Goal: Information Seeking & Learning: Learn about a topic

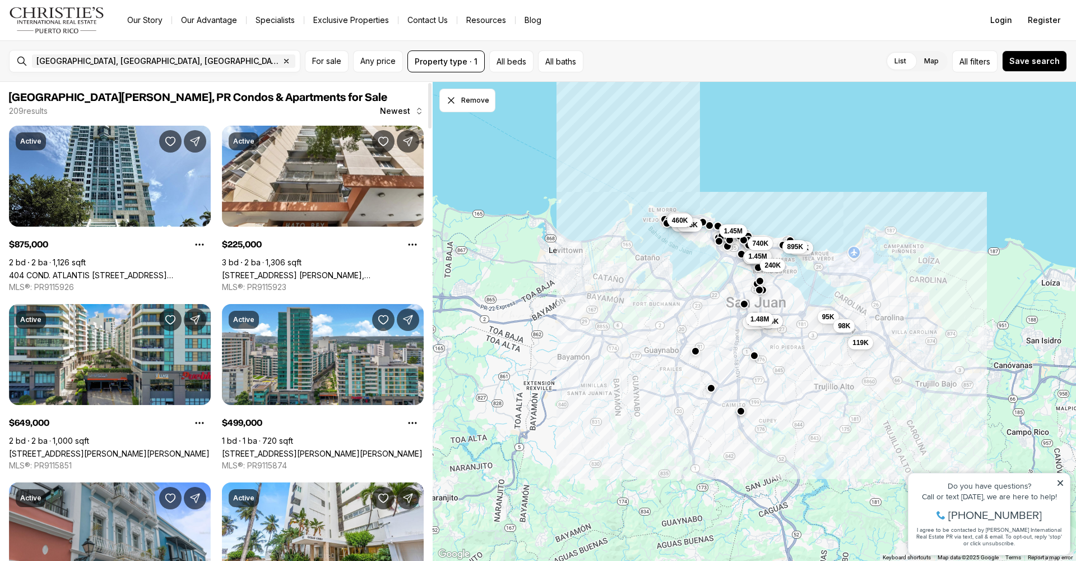
click at [206, 70] on div "San Juan, PR, US Remove San Juan, PR, US" at bounding box center [163, 61] width 272 height 22
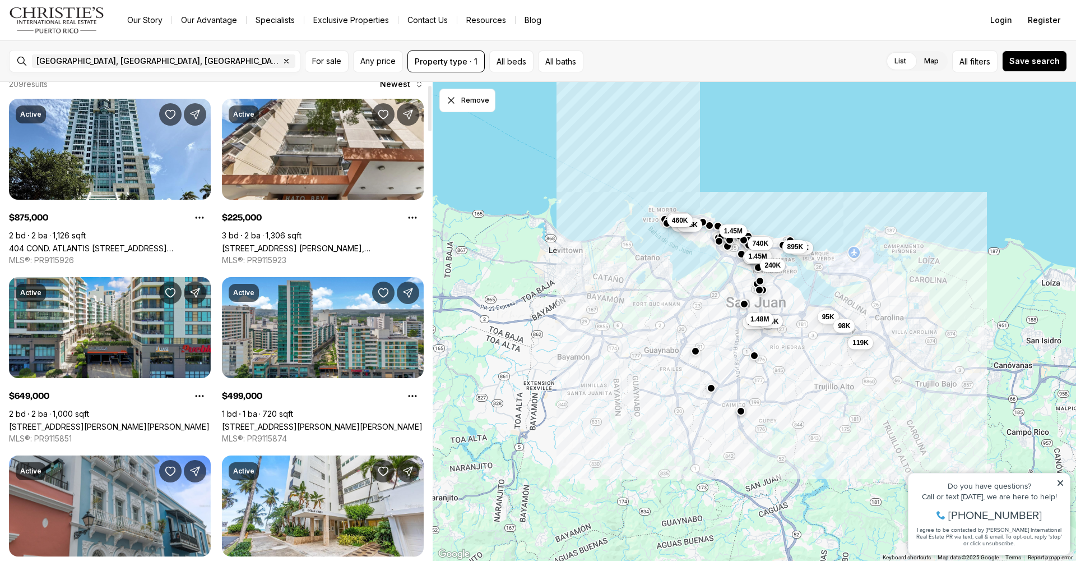
scroll to position [29, 0]
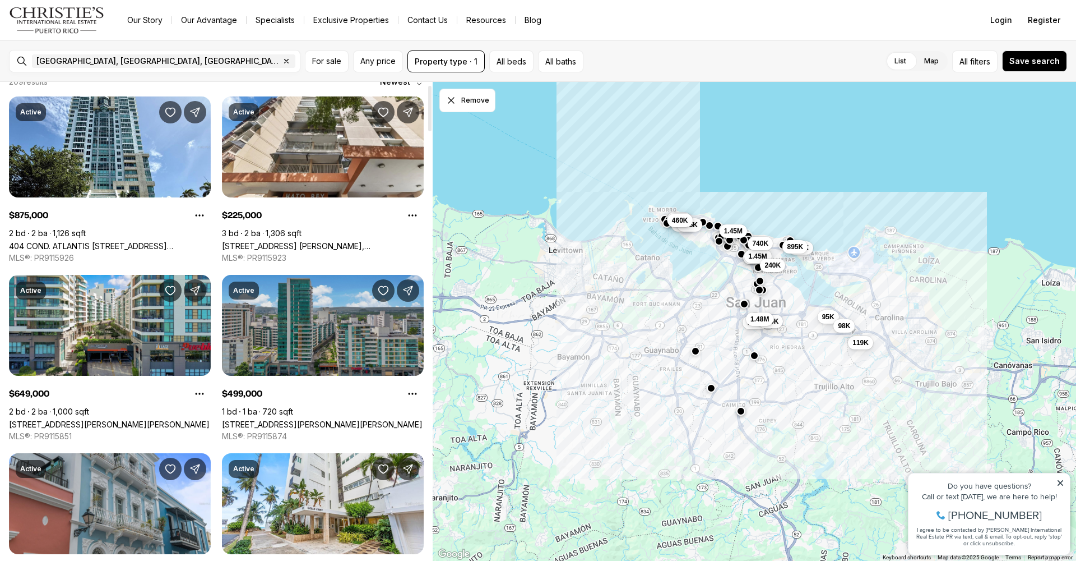
click at [290, 419] on link "[STREET_ADDRESS][PERSON_NAME][PERSON_NAME]" at bounding box center [322, 424] width 201 height 10
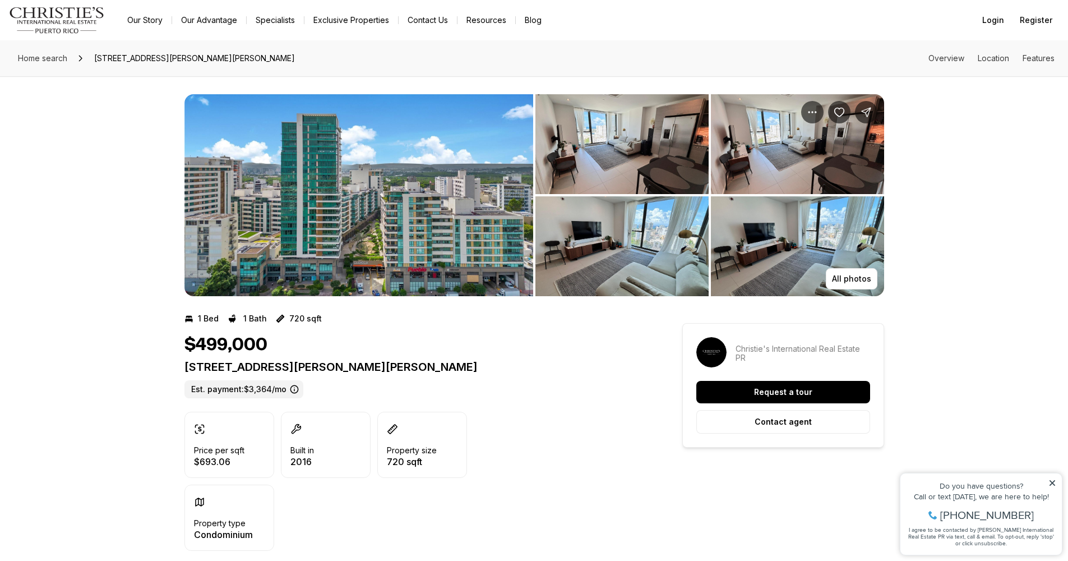
click at [613, 160] on img "View image gallery" at bounding box center [621, 144] width 173 height 100
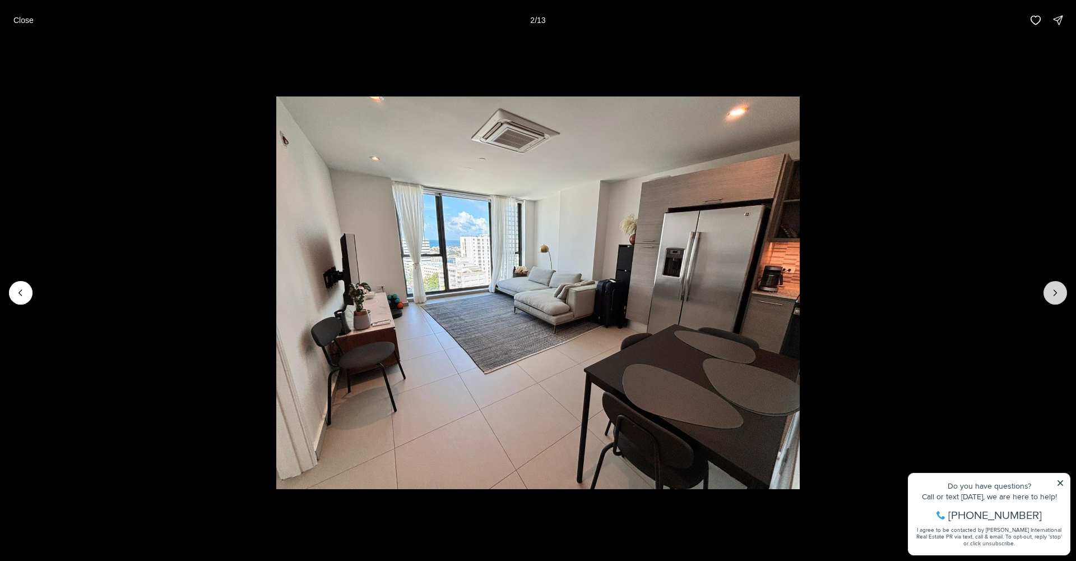
click at [1059, 294] on icon "Next slide" at bounding box center [1055, 292] width 11 height 11
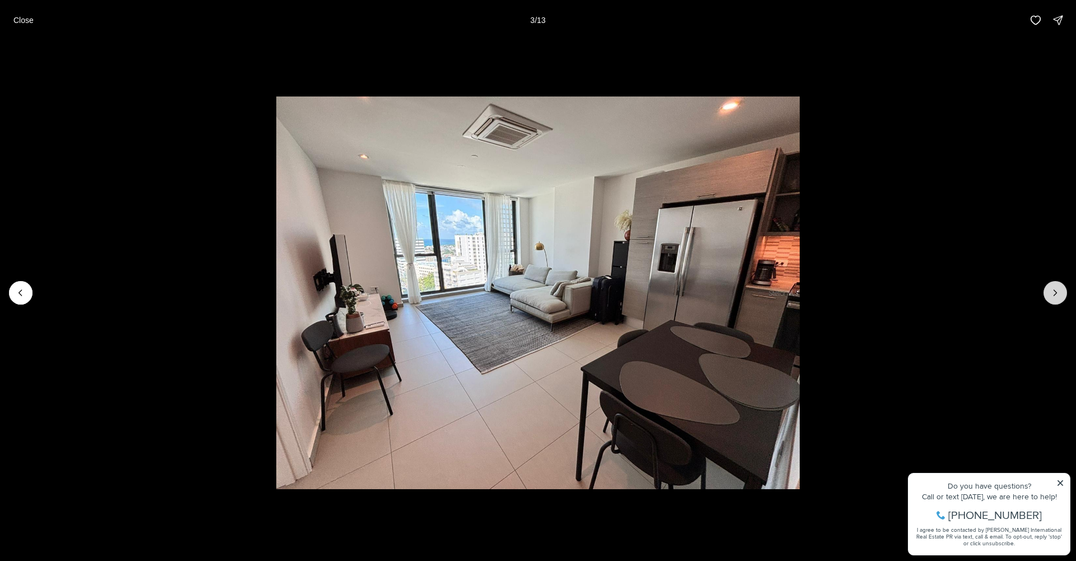
click at [1060, 294] on icon "Next slide" at bounding box center [1055, 292] width 11 height 11
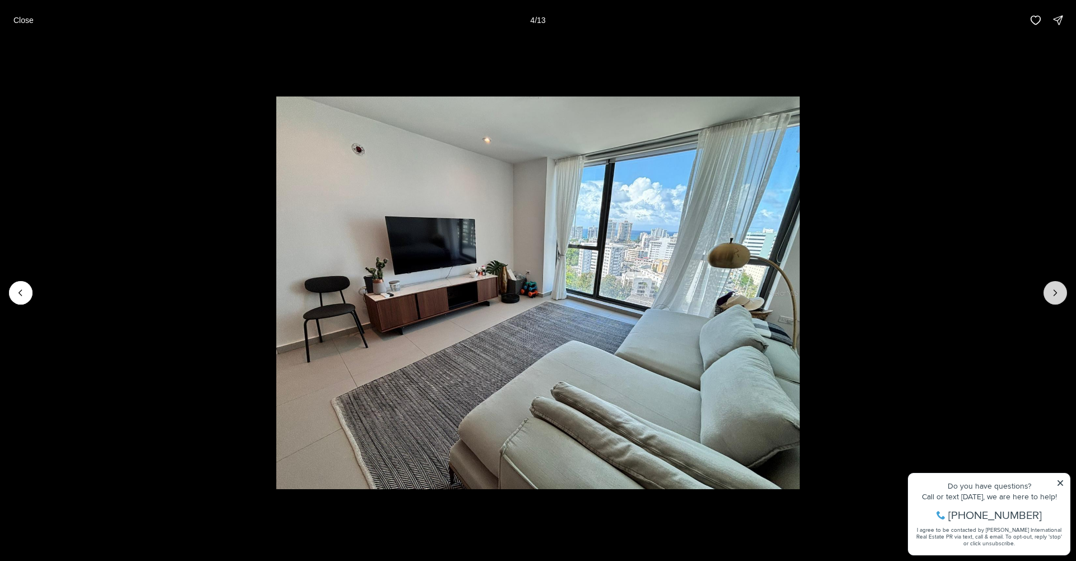
click at [1060, 293] on icon "Next slide" at bounding box center [1055, 292] width 11 height 11
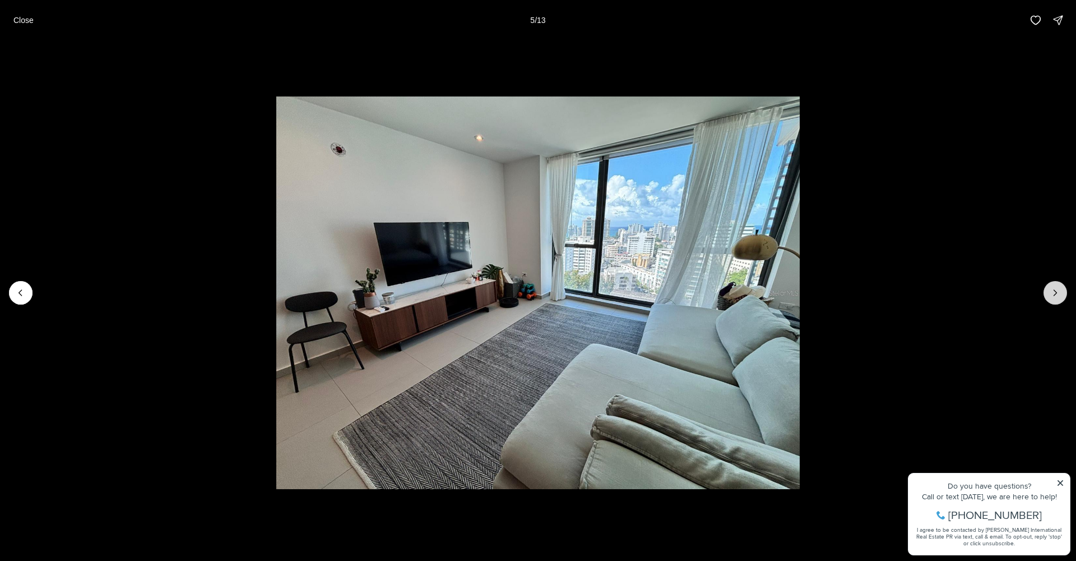
click at [1060, 293] on icon "Next slide" at bounding box center [1055, 292] width 11 height 11
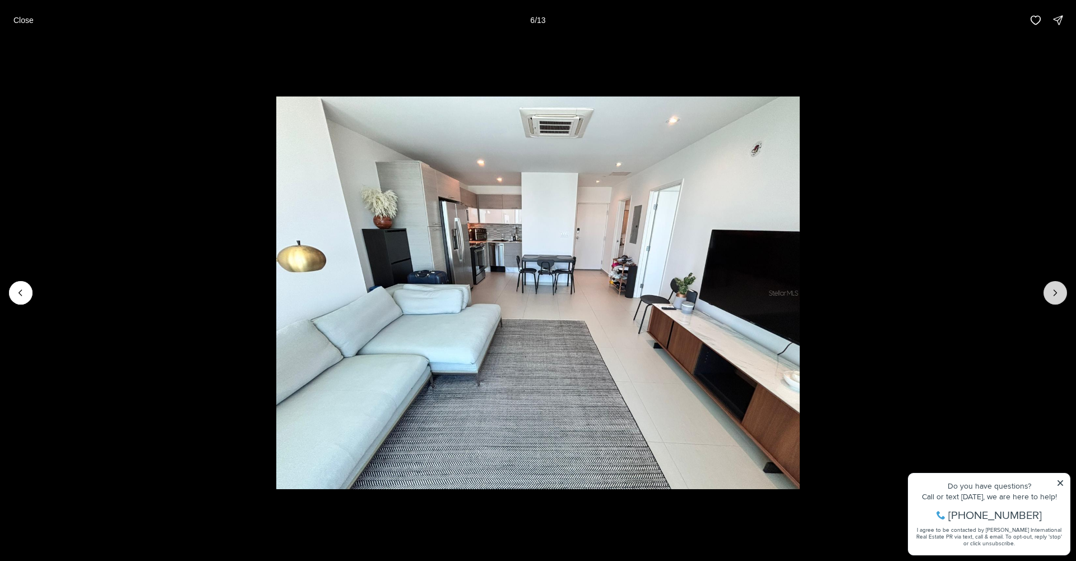
click at [1060, 293] on icon "Next slide" at bounding box center [1055, 292] width 11 height 11
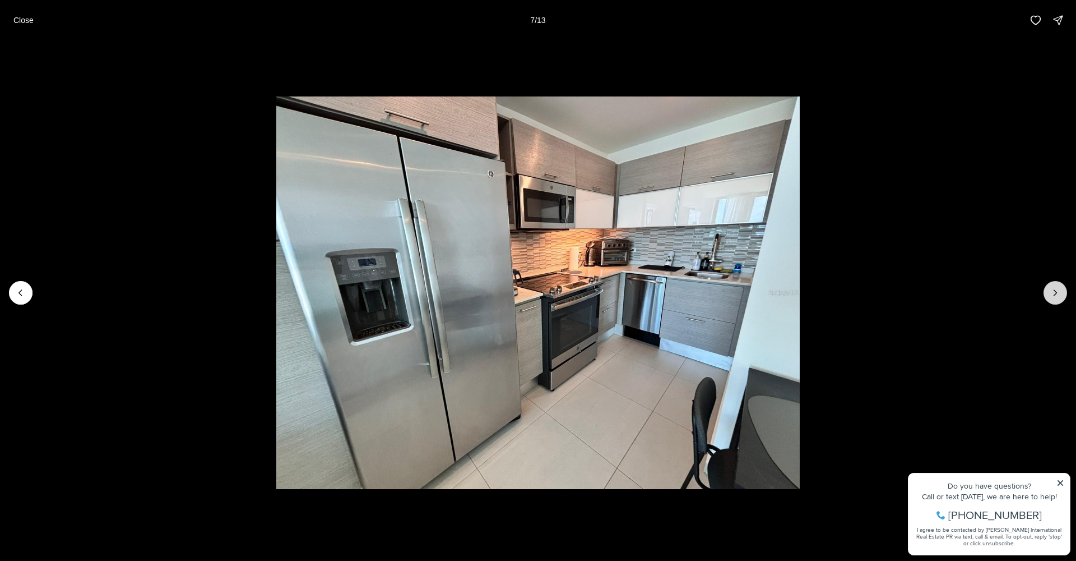
click at [1060, 293] on icon "Next slide" at bounding box center [1055, 292] width 11 height 11
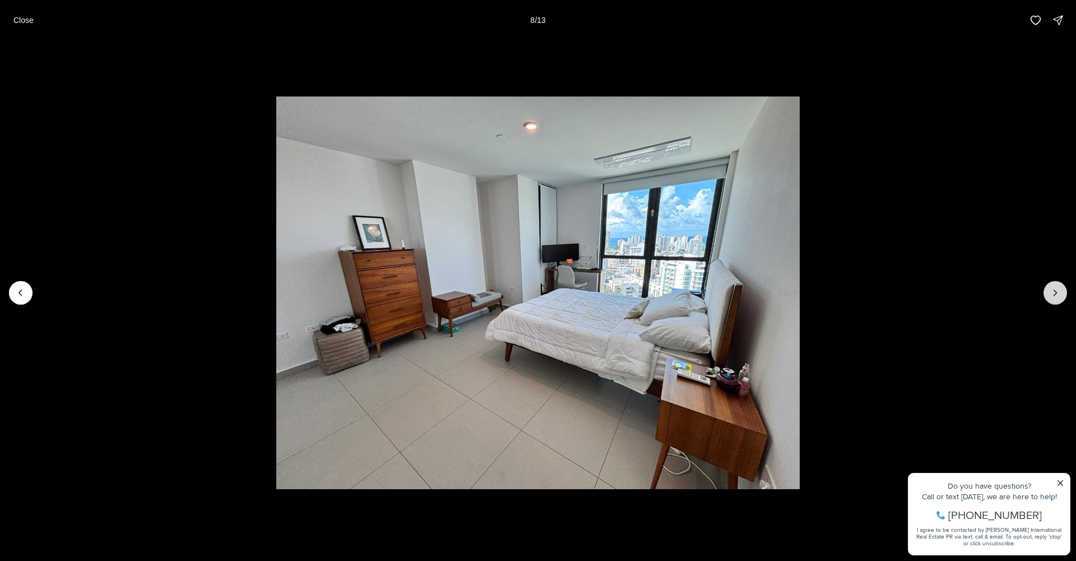
click at [1060, 293] on icon "Next slide" at bounding box center [1055, 292] width 11 height 11
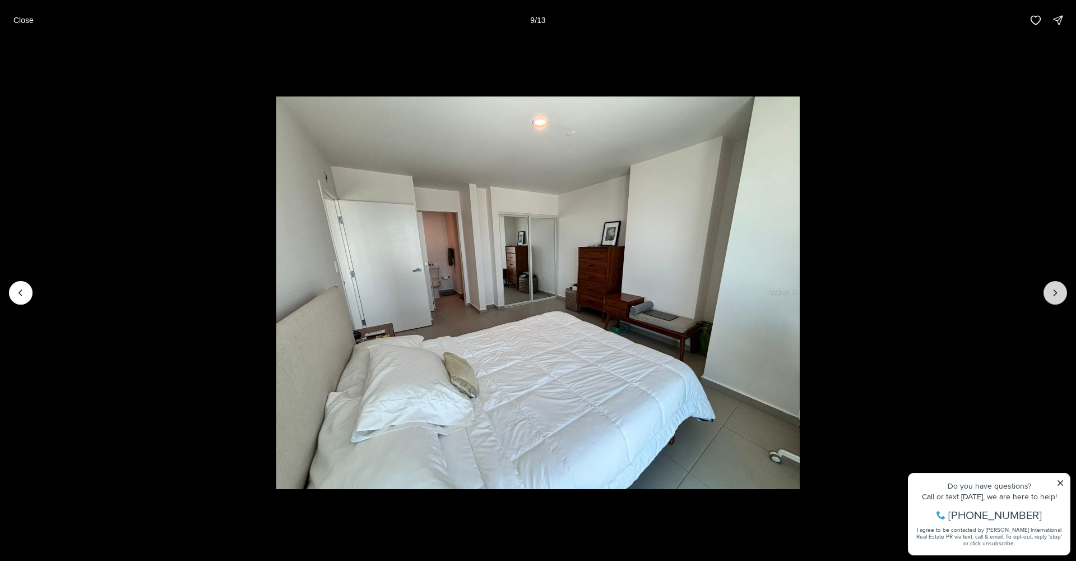
click at [1060, 293] on icon "Next slide" at bounding box center [1055, 292] width 11 height 11
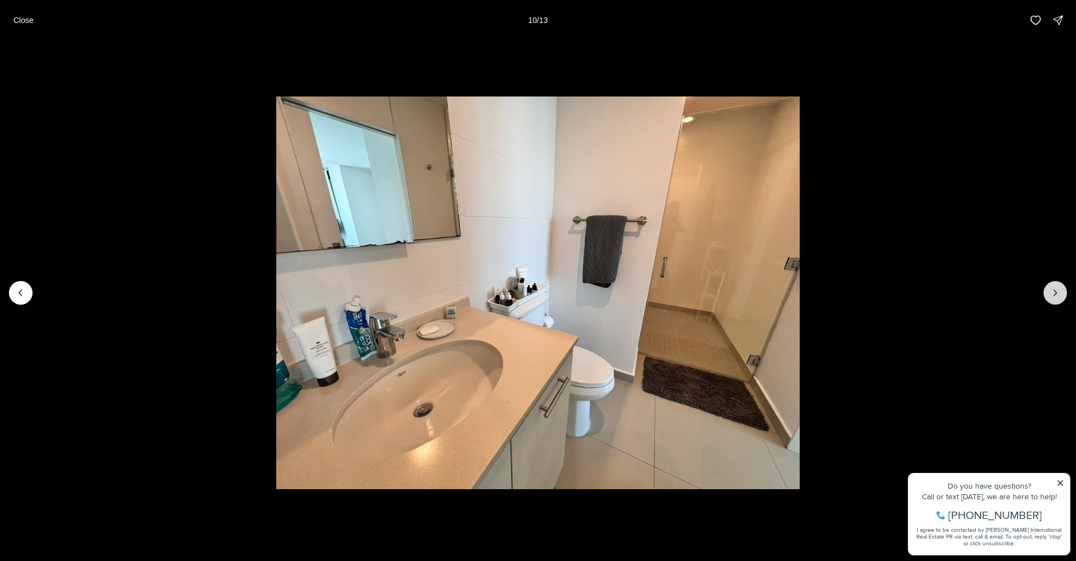
click at [1059, 292] on icon "Next slide" at bounding box center [1055, 292] width 11 height 11
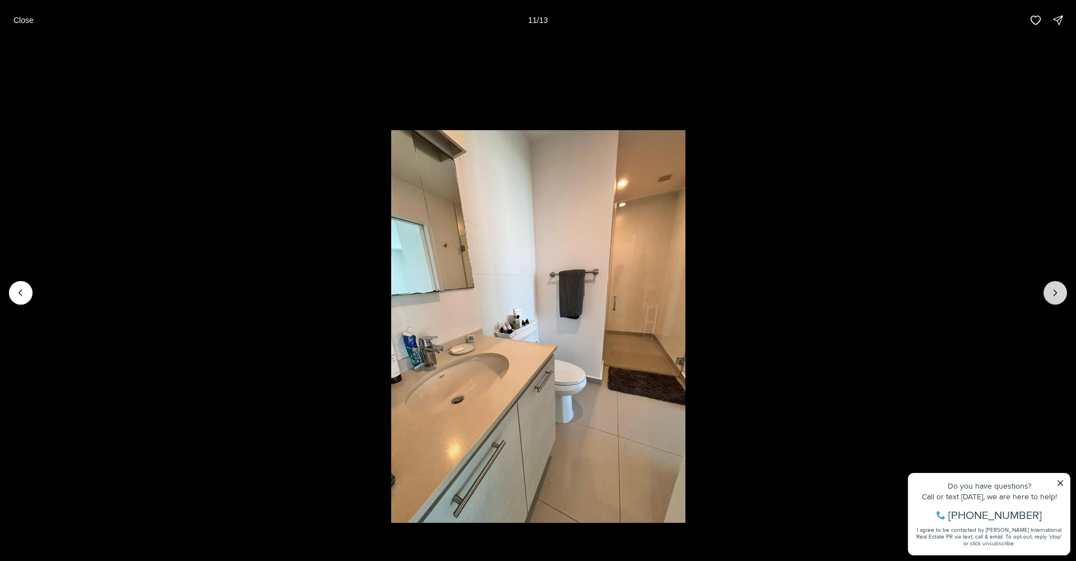
click at [1059, 292] on icon "Next slide" at bounding box center [1055, 292] width 11 height 11
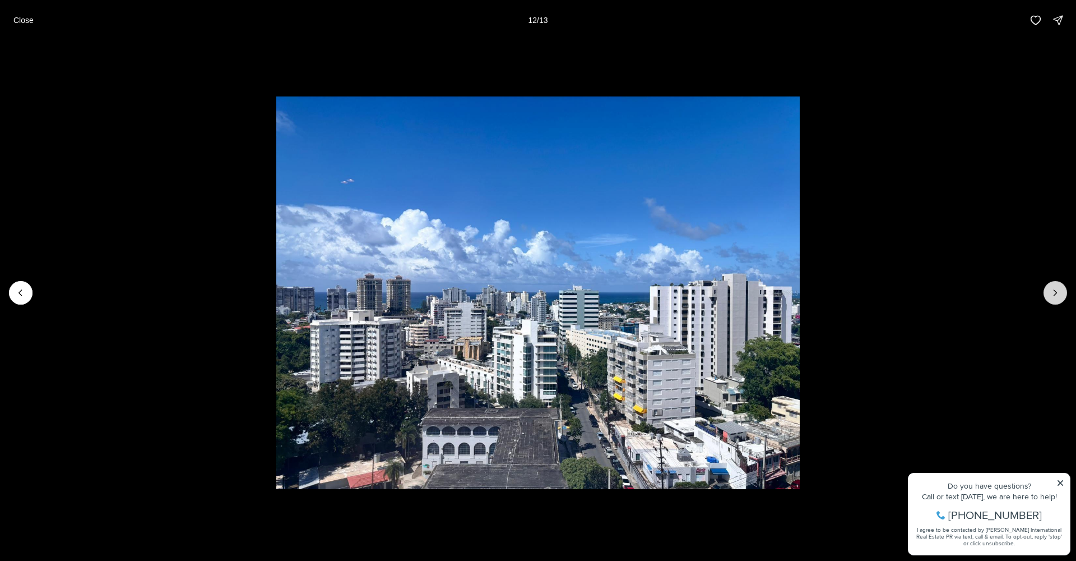
click at [1059, 292] on icon "Next slide" at bounding box center [1055, 292] width 11 height 11
click at [1059, 292] on div at bounding box center [1056, 293] width 24 height 24
click at [1054, 293] on div at bounding box center [1056, 293] width 24 height 24
drag, startPoint x: 285, startPoint y: 49, endPoint x: 277, endPoint y: 50, distance: 7.4
click at [284, 49] on li "13 of 13" at bounding box center [538, 292] width 1076 height 504
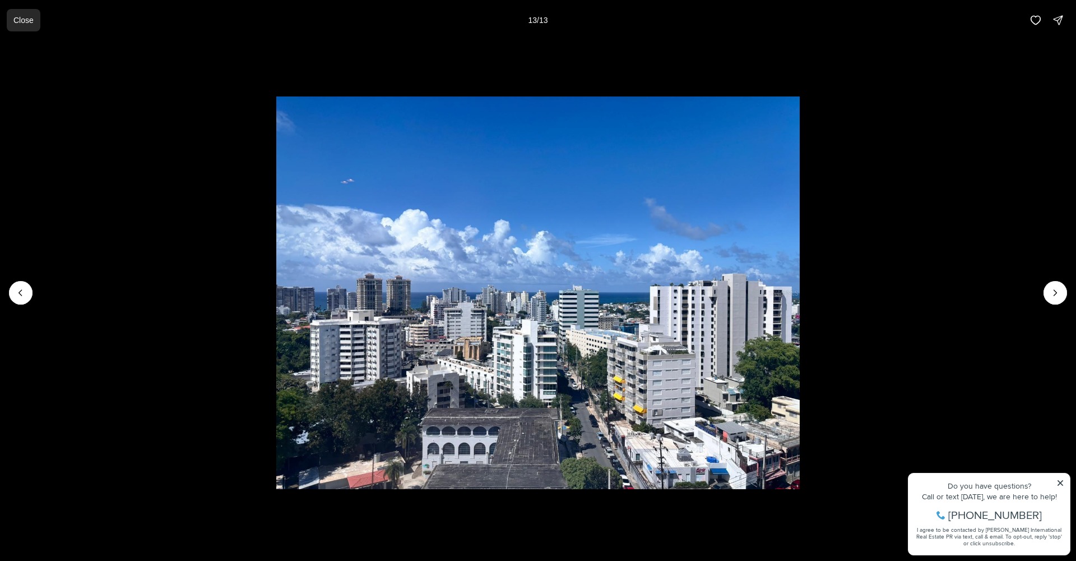
click at [13, 27] on button "Close" at bounding box center [24, 20] width 34 height 22
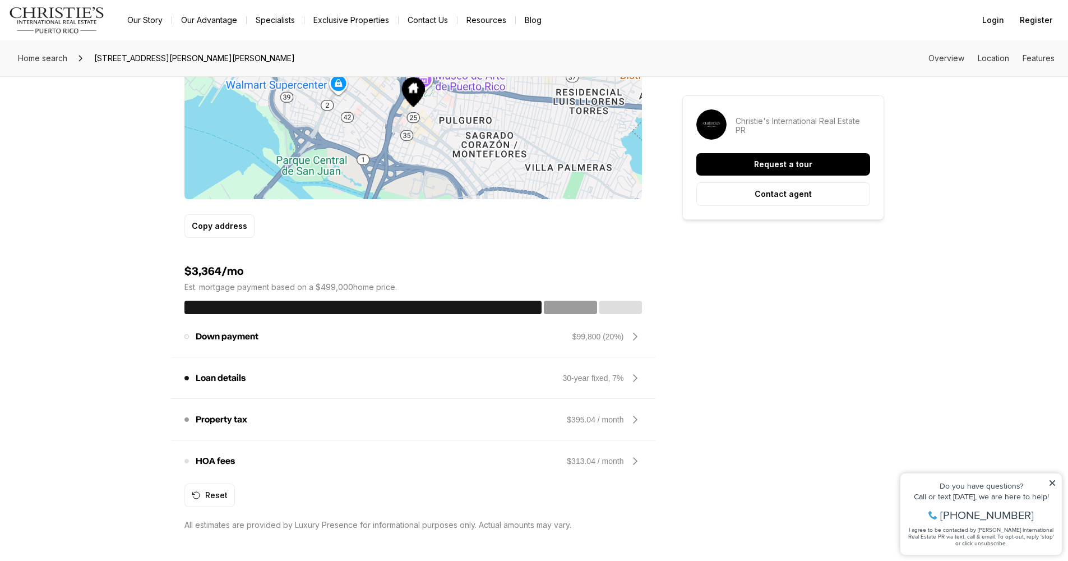
scroll to position [841, 0]
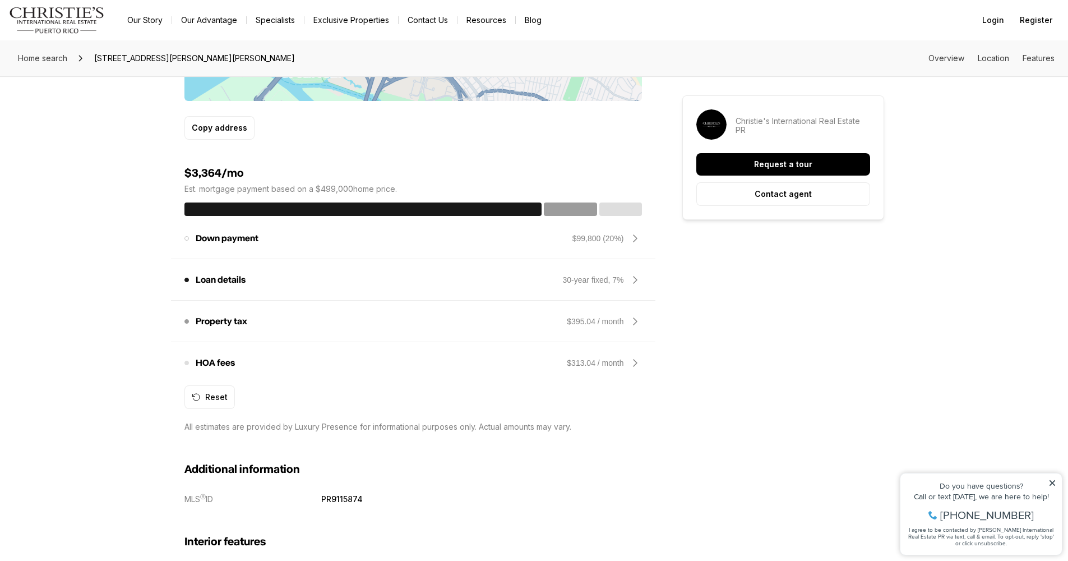
click at [635, 235] on icon at bounding box center [634, 237] width 13 height 13
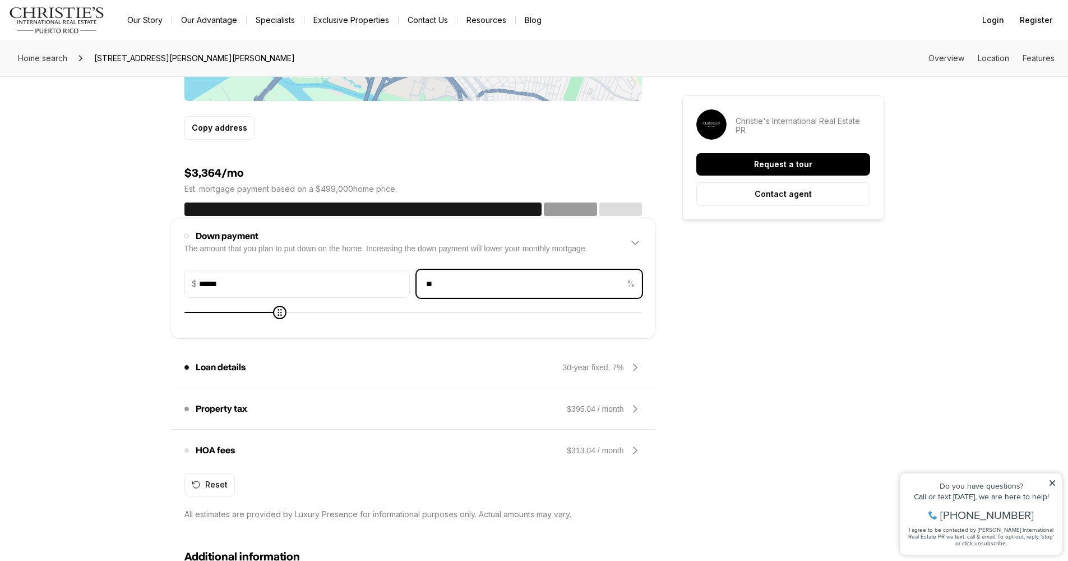
click at [484, 286] on input "**" at bounding box center [520, 283] width 207 height 27
click at [638, 235] on div "Down payment The amount that you plan to put down on the home. Increasing the d…" at bounding box center [412, 243] width 457 height 36
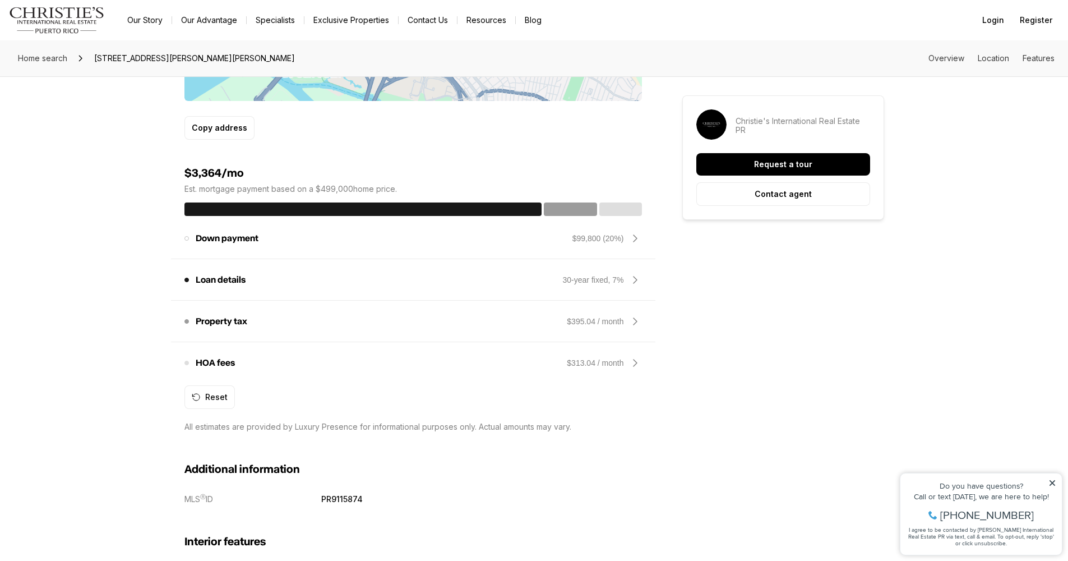
drag, startPoint x: 215, startPoint y: 186, endPoint x: 419, endPoint y: 187, distance: 203.5
click at [419, 187] on p "Est. mortgage payment based on a $499,000 home price." at bounding box center [412, 188] width 457 height 9
drag, startPoint x: 331, startPoint y: 189, endPoint x: 172, endPoint y: 186, distance: 159.8
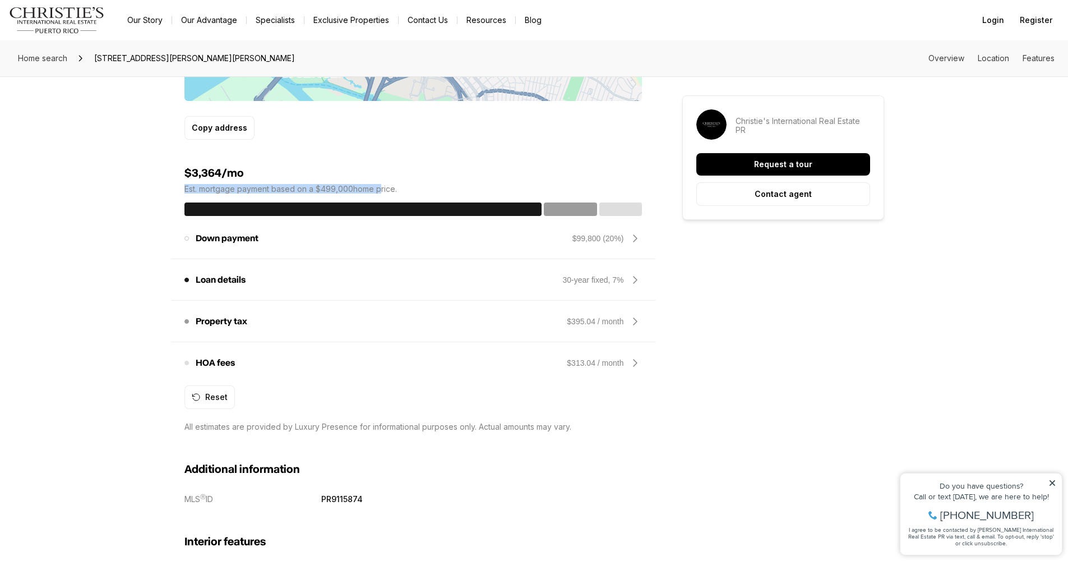
click at [228, 184] on p "Est. mortgage payment based on a $499,000 home price." at bounding box center [412, 188] width 457 height 9
drag, startPoint x: 416, startPoint y: 188, endPoint x: 169, endPoint y: 192, distance: 247.8
click at [243, 284] on p "Loan details" at bounding box center [221, 279] width 50 height 9
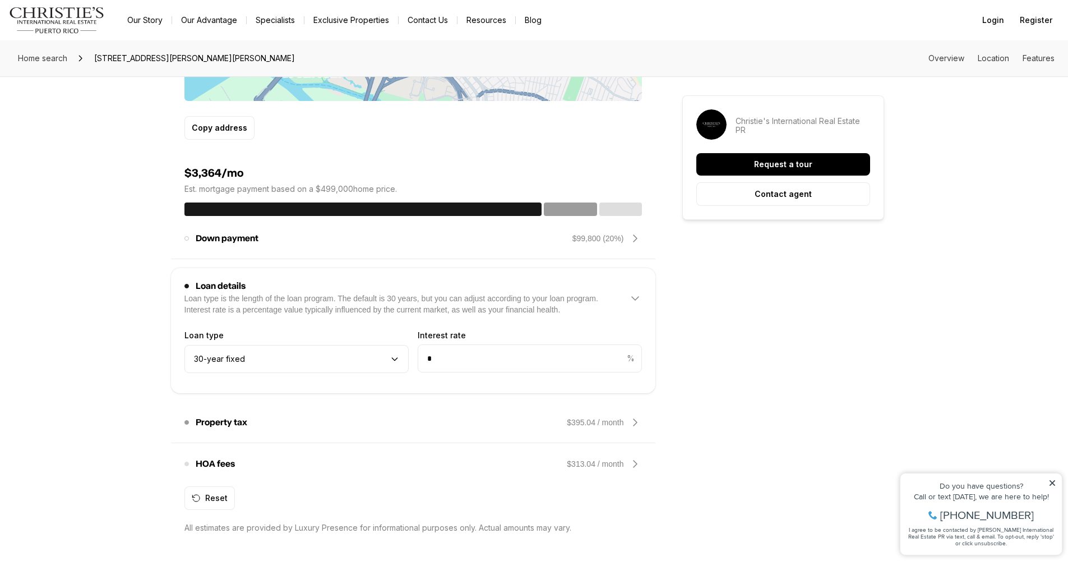
scroll to position [839, 0]
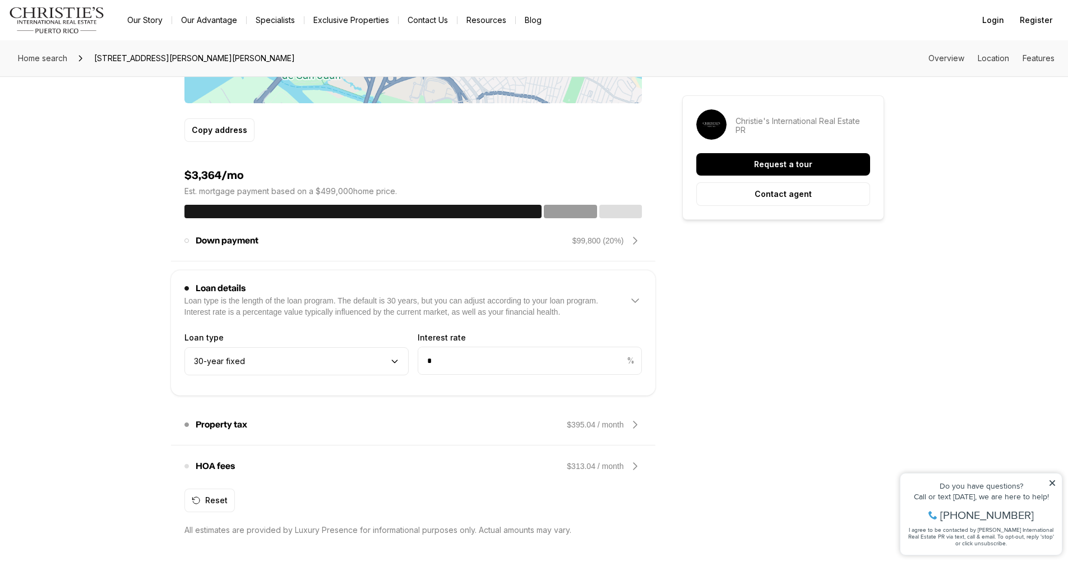
click at [481, 317] on div "Loan type is the length of the loan program. The default is 30 years, but you c…" at bounding box center [401, 306] width 435 height 22
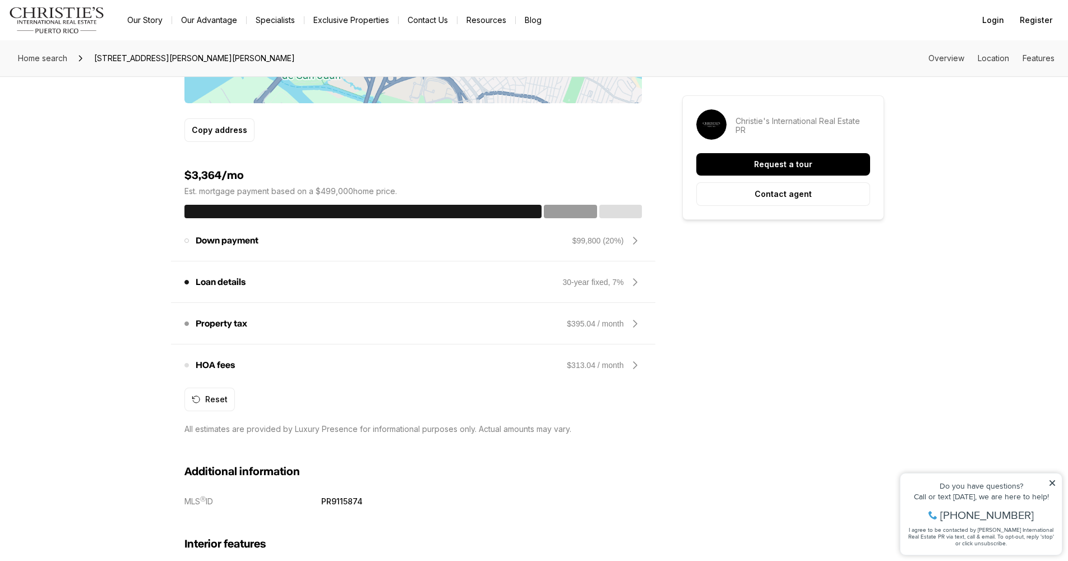
click at [615, 329] on div "$395.04 / month" at bounding box center [604, 323] width 75 height 13
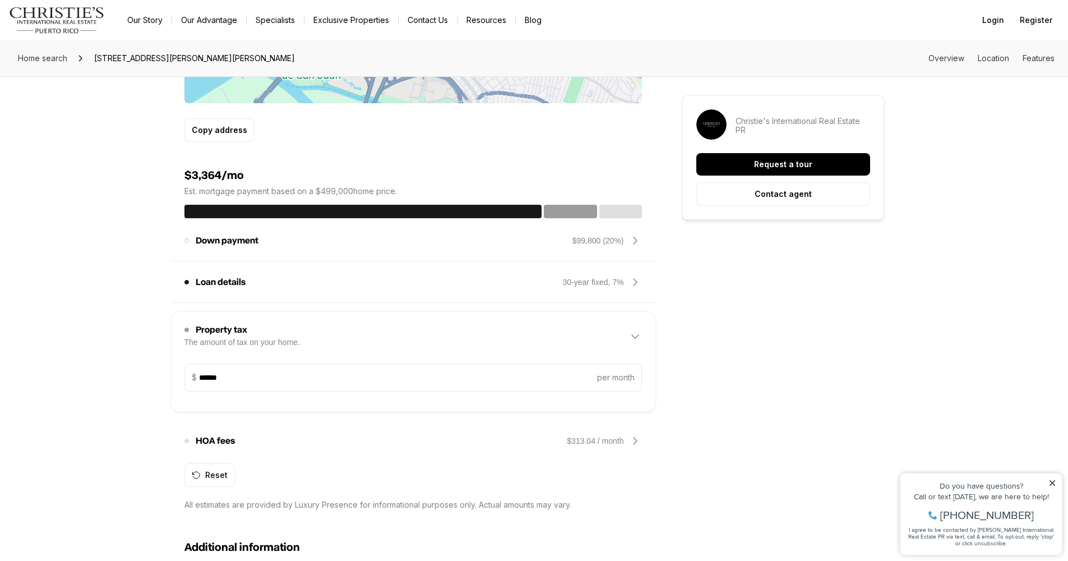
click at [623, 331] on div "Property tax The amount of tax on your home. $395.04 / month" at bounding box center [412, 336] width 457 height 36
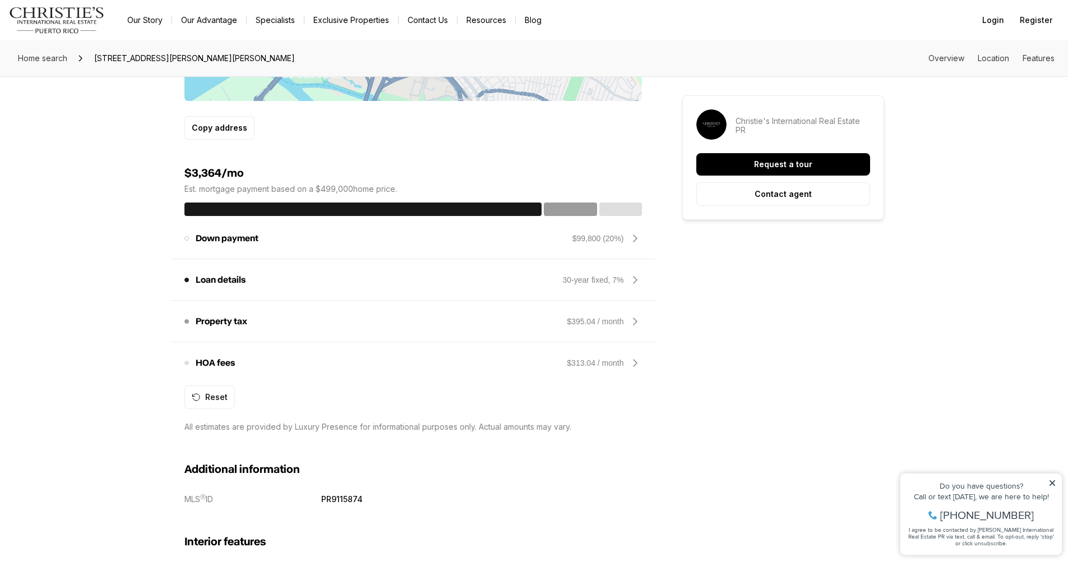
scroll to position [851, 0]
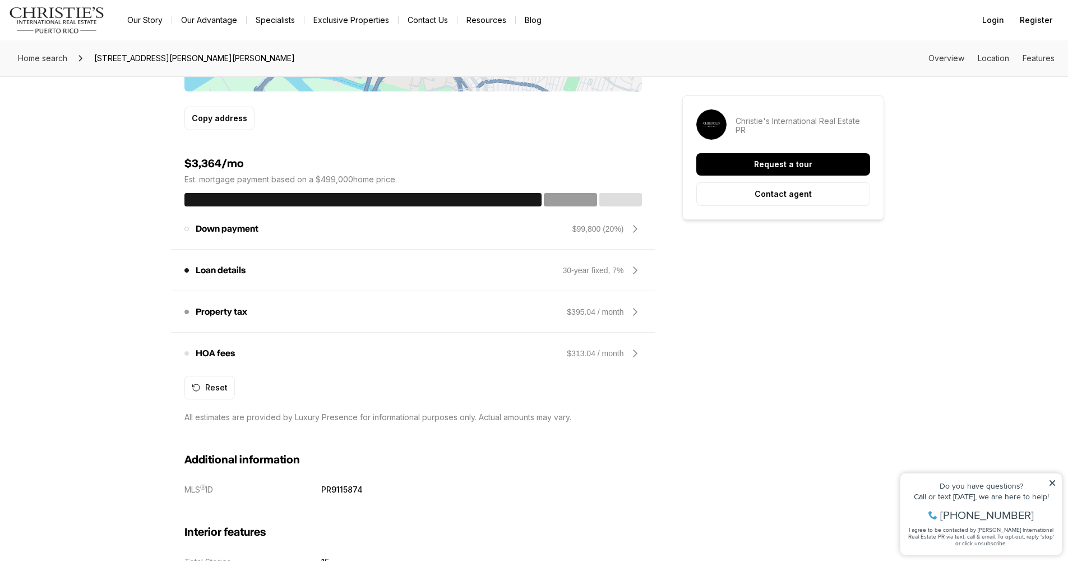
click at [327, 362] on div "HOA fees These fees may be owed in order to maintain and improve properties in …" at bounding box center [412, 353] width 457 height 27
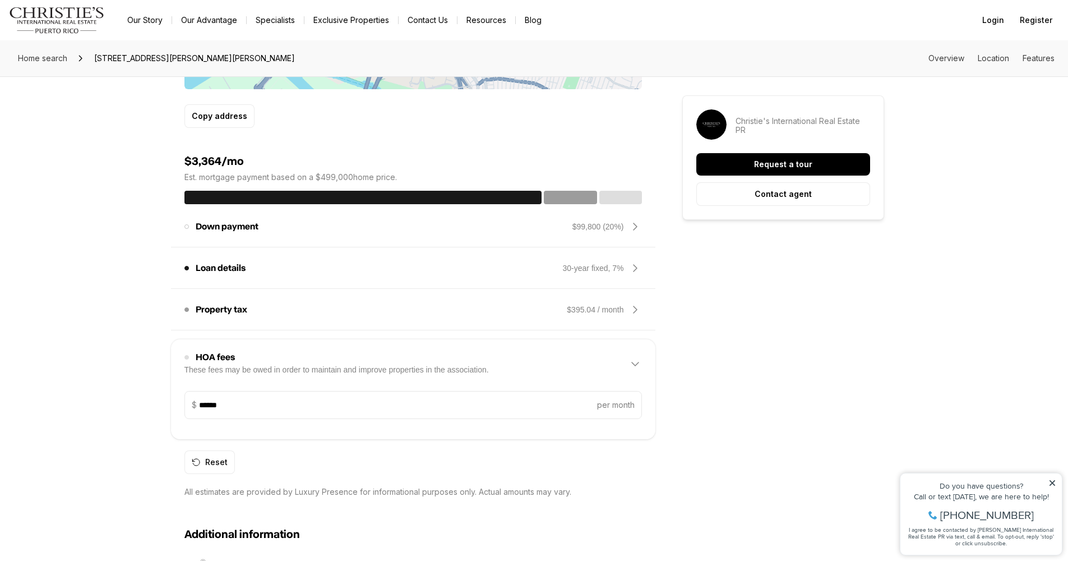
click at [405, 362] on div "HOA fees These fees may be owed in order to maintain and improve properties in …" at bounding box center [336, 364] width 304 height 22
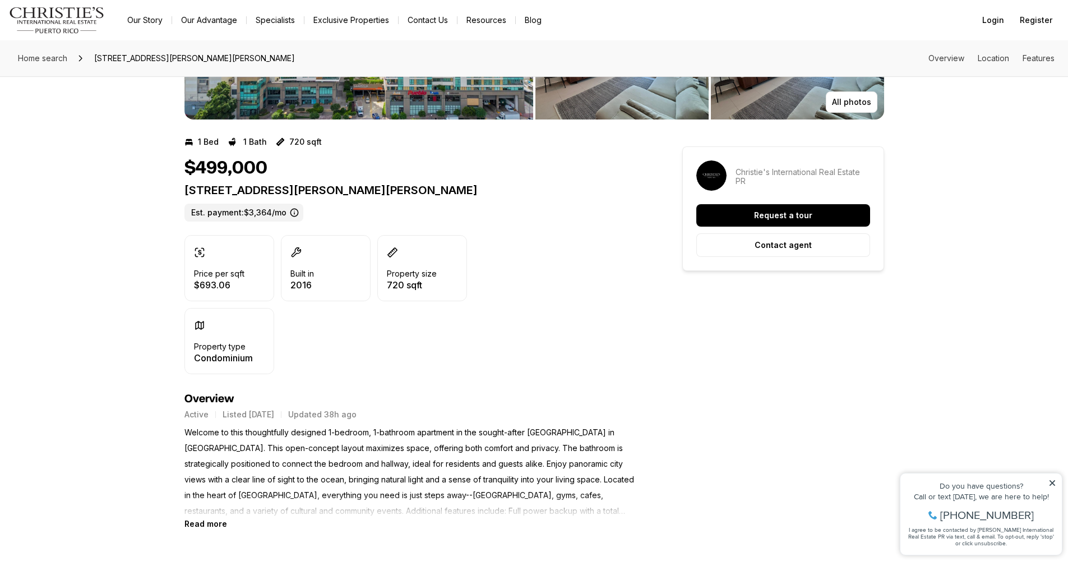
scroll to position [0, 0]
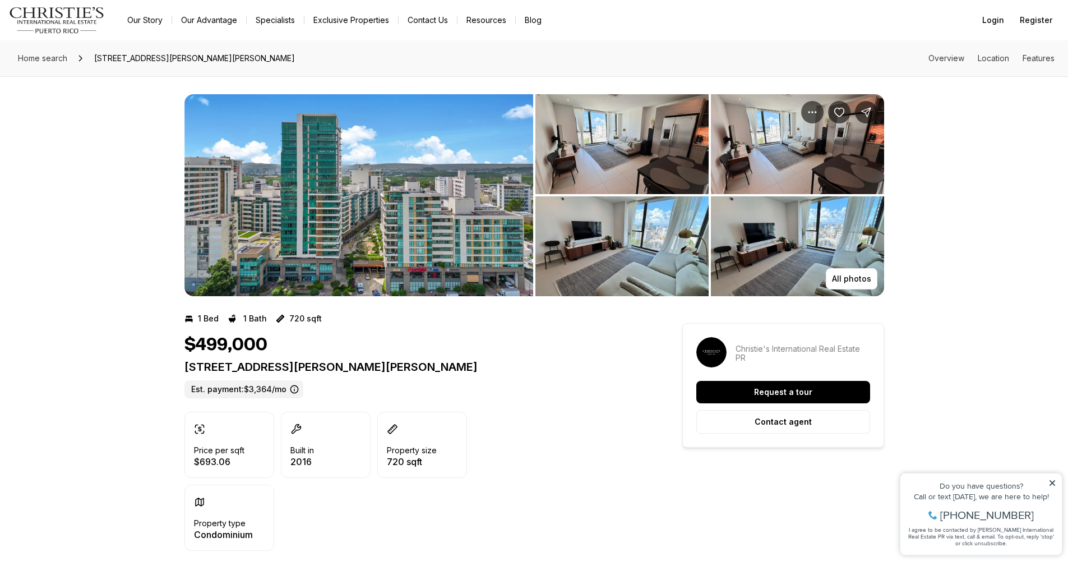
click at [263, 397] on label "Est. payment: $3,364/mo" at bounding box center [243, 389] width 119 height 18
click at [251, 387] on label "Est. payment: $3,364/mo" at bounding box center [243, 389] width 119 height 18
click at [291, 388] on icon at bounding box center [294, 389] width 9 height 9
click at [448, 365] on p "1511 PONCE DE LEON AVE #9122 SANTURCE PR, 00909" at bounding box center [412, 366] width 457 height 13
drag, startPoint x: 471, startPoint y: 373, endPoint x: 158, endPoint y: 341, distance: 314.9
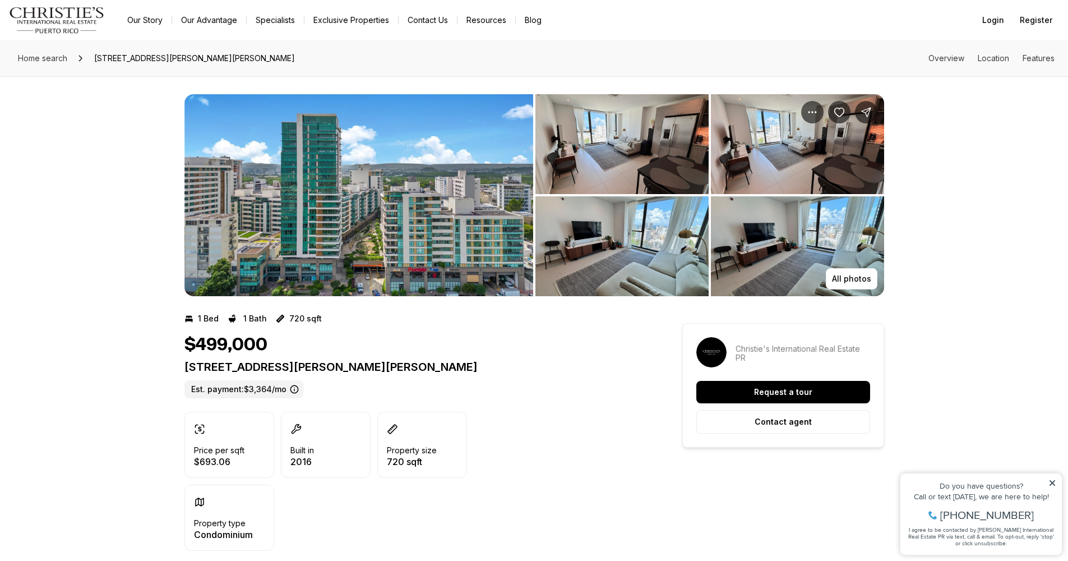
click at [272, 348] on div "$499,000" at bounding box center [412, 344] width 457 height 21
click at [290, 392] on div "1511 PONCE DE LEON AVE #9122 SANTURCE PR, 00909 Est. payment: $3,364/mo" at bounding box center [412, 379] width 457 height 38
drag, startPoint x: 334, startPoint y: 391, endPoint x: 339, endPoint y: 371, distance: 20.9
click at [334, 391] on div "1511 PONCE DE LEON AVE #9122 SANTURCE PR, 00909 Est. payment: $3,364/mo" at bounding box center [412, 379] width 457 height 38
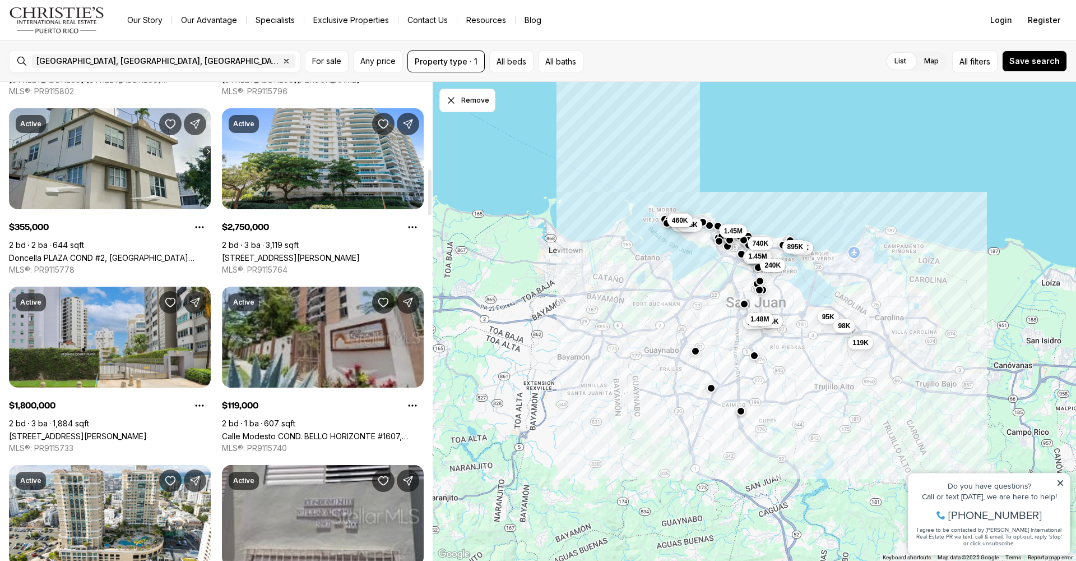
scroll to position [911, 0]
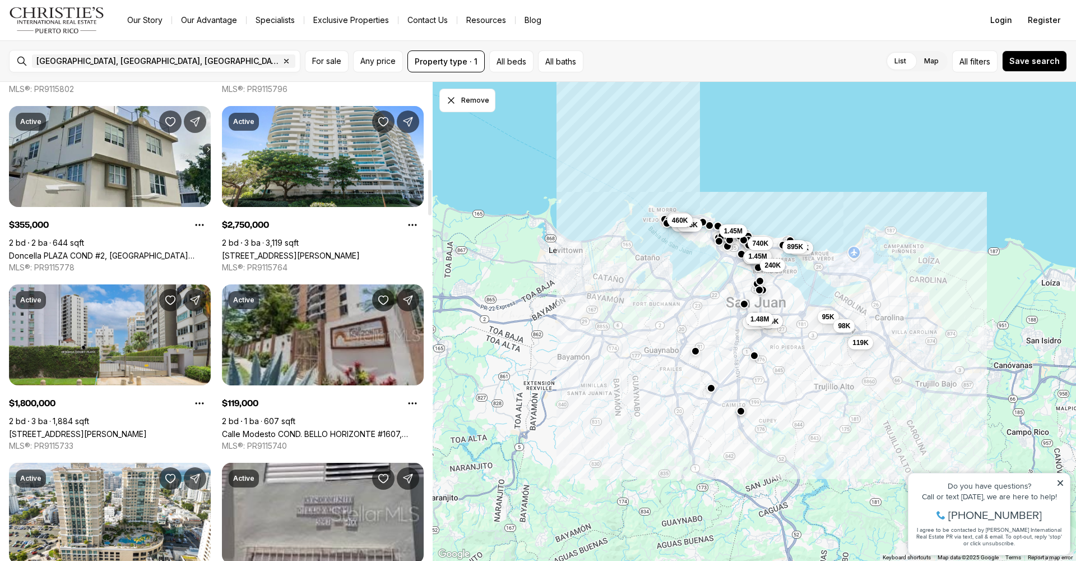
click at [308, 429] on link "Calle Modesto COND. BELLO HORIZONTE #1607, SAN JUAN PR, 00924" at bounding box center [323, 434] width 202 height 10
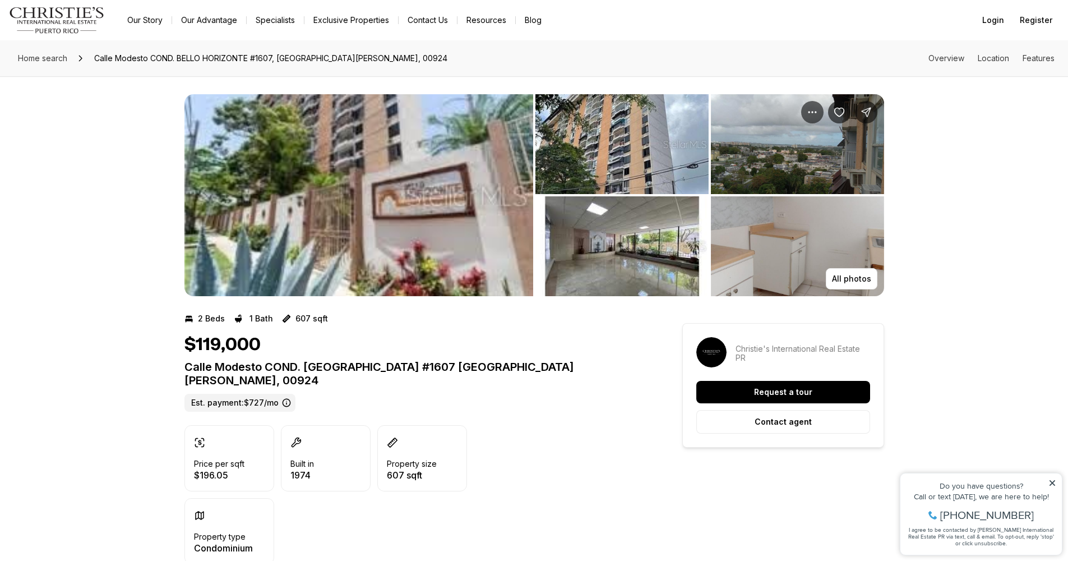
click at [274, 233] on img "View image gallery" at bounding box center [358, 195] width 349 height 202
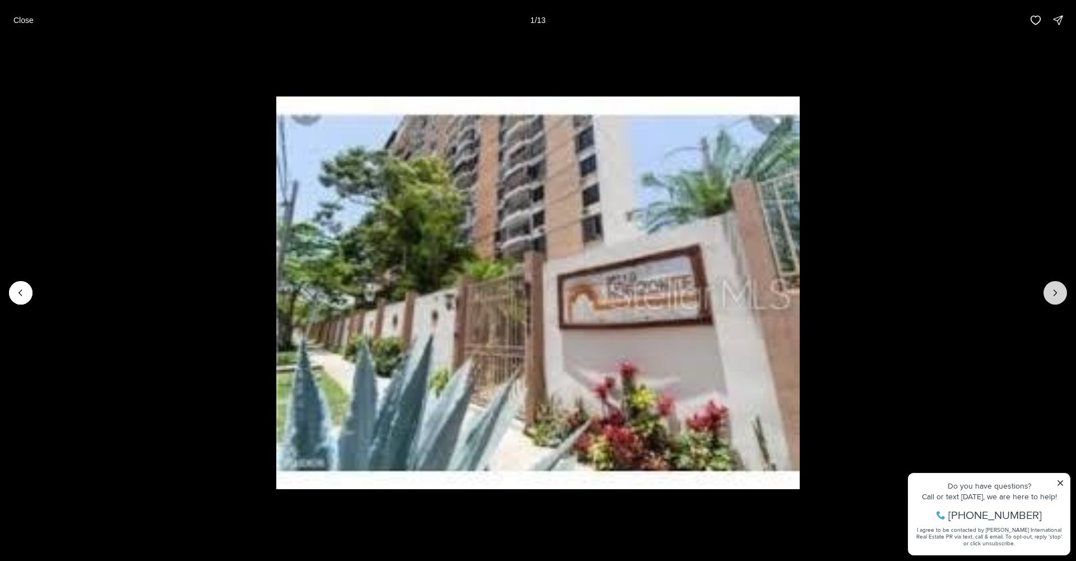
click at [1057, 296] on icon "Next slide" at bounding box center [1055, 292] width 11 height 11
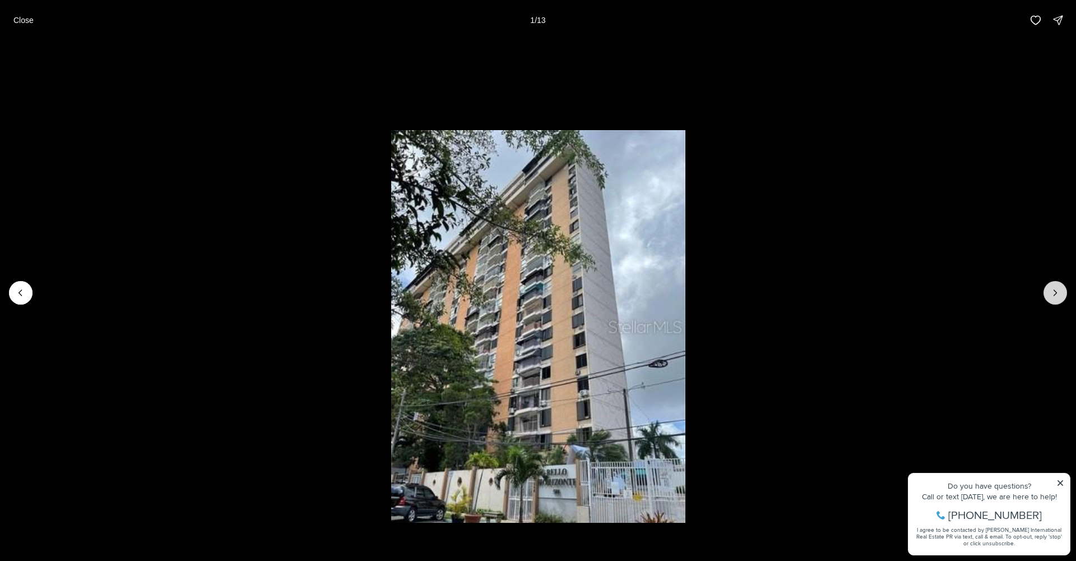
click at [1057, 295] on icon "Next slide" at bounding box center [1055, 292] width 11 height 11
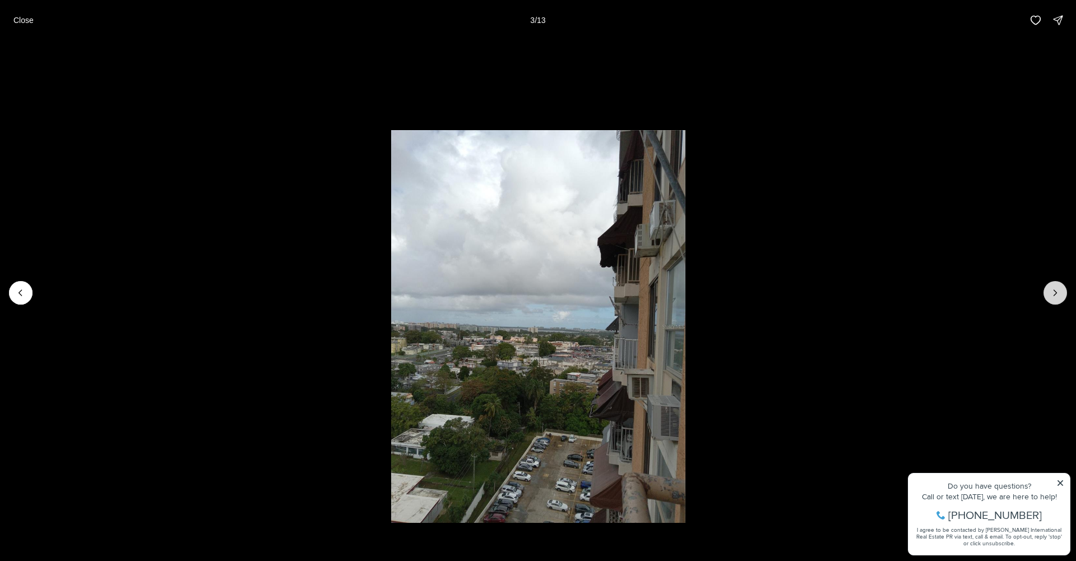
click at [1057, 294] on icon "Next slide" at bounding box center [1055, 292] width 11 height 11
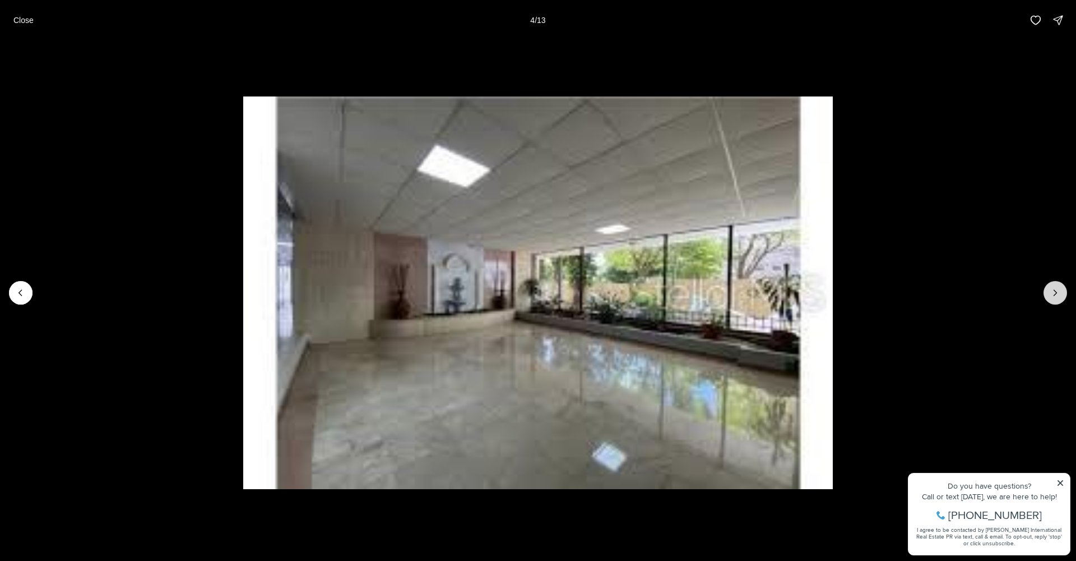
drag, startPoint x: 1058, startPoint y: 295, endPoint x: 1064, endPoint y: 294, distance: 6.2
click at [1059, 295] on icon "Next slide" at bounding box center [1055, 292] width 11 height 11
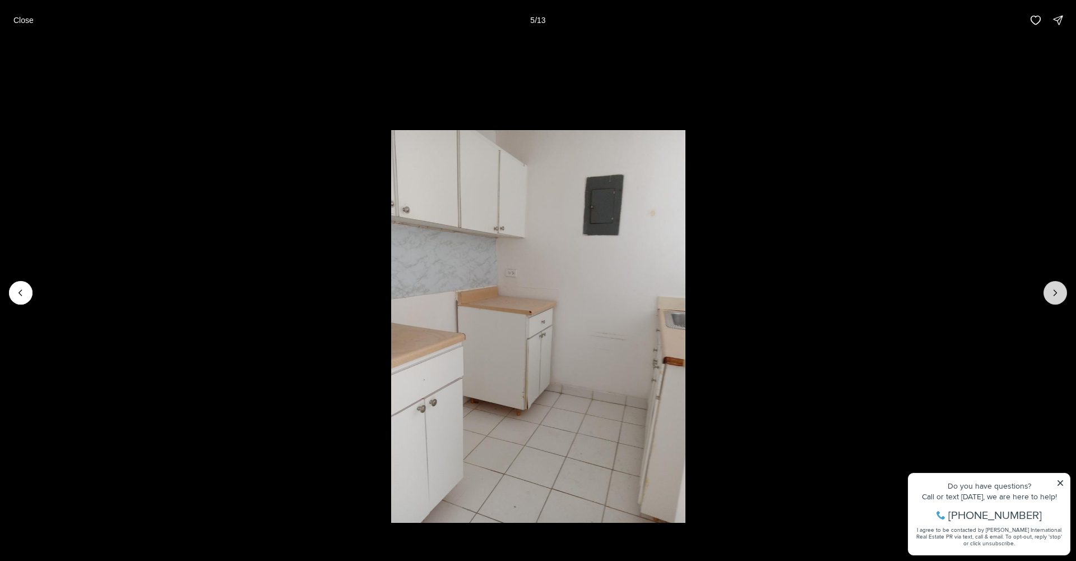
click at [1055, 297] on icon "Next slide" at bounding box center [1055, 292] width 11 height 11
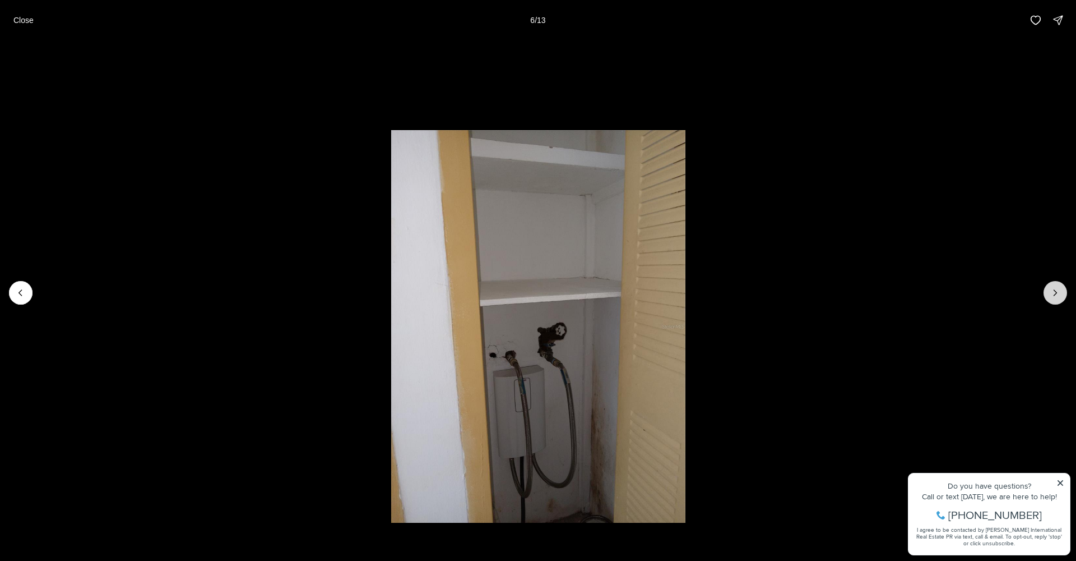
click at [1053, 297] on icon "Next slide" at bounding box center [1055, 292] width 11 height 11
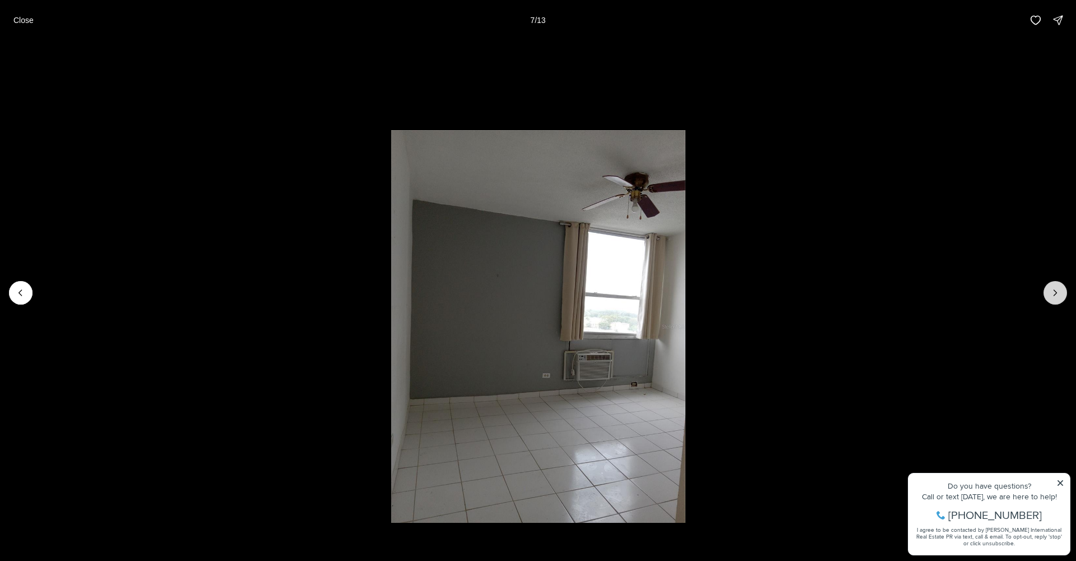
click at [1053, 297] on icon "Next slide" at bounding box center [1055, 292] width 11 height 11
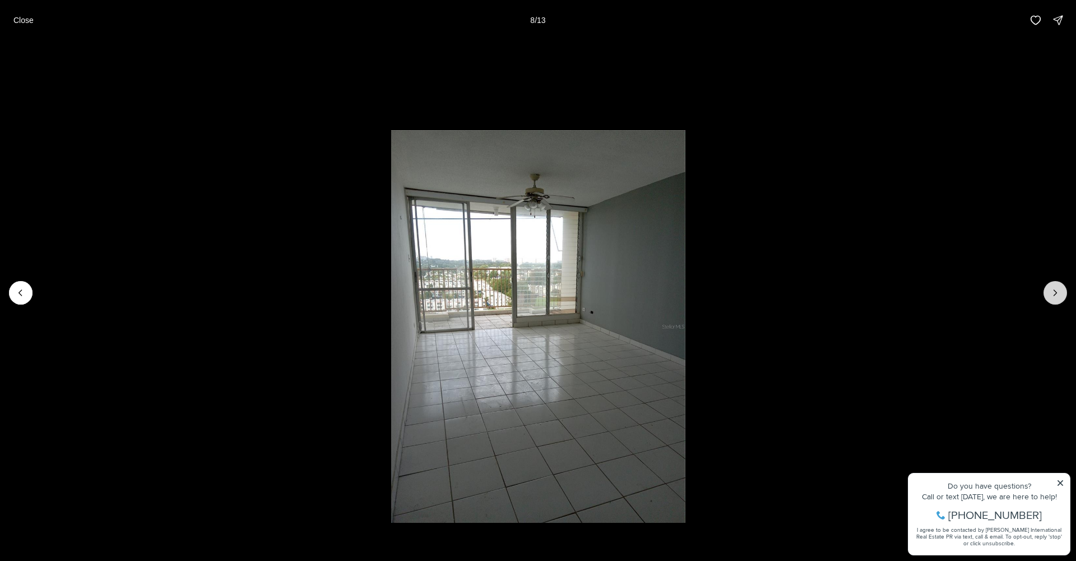
click at [1050, 296] on icon "Next slide" at bounding box center [1055, 292] width 11 height 11
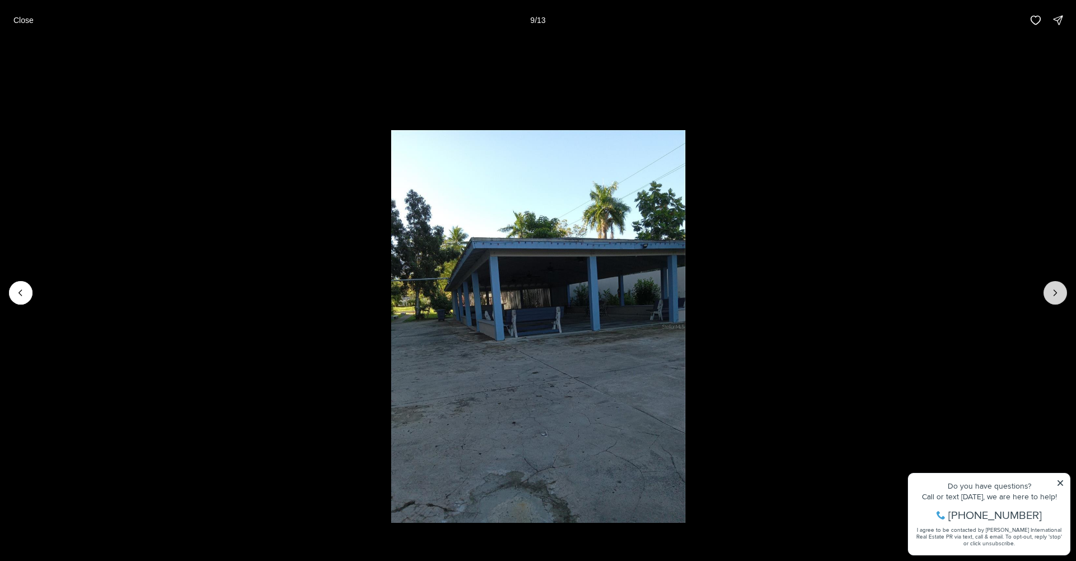
click at [1050, 296] on icon "Next slide" at bounding box center [1055, 292] width 11 height 11
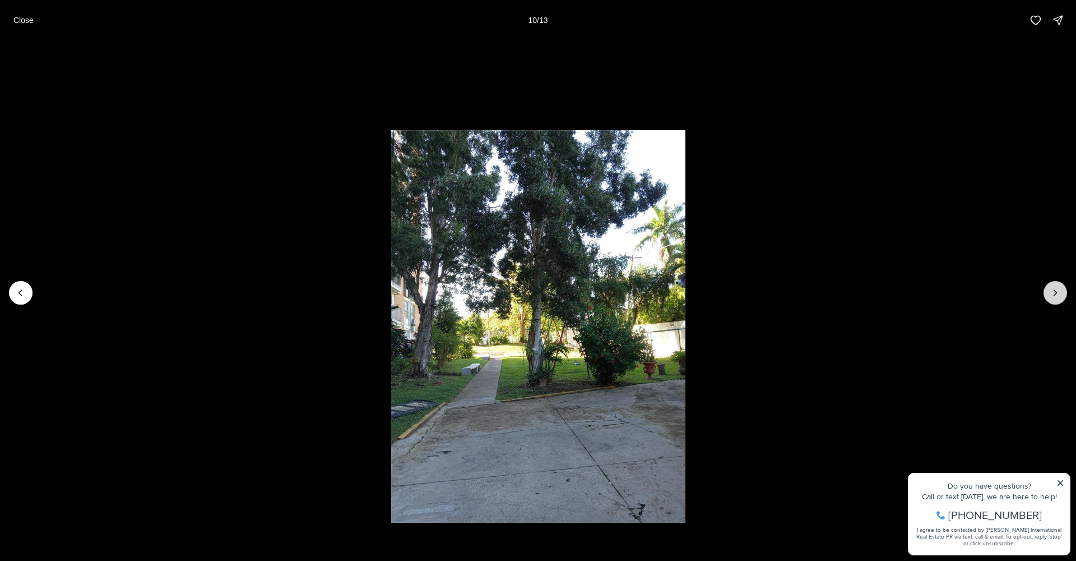
click at [1049, 296] on button "Next slide" at bounding box center [1056, 293] width 24 height 24
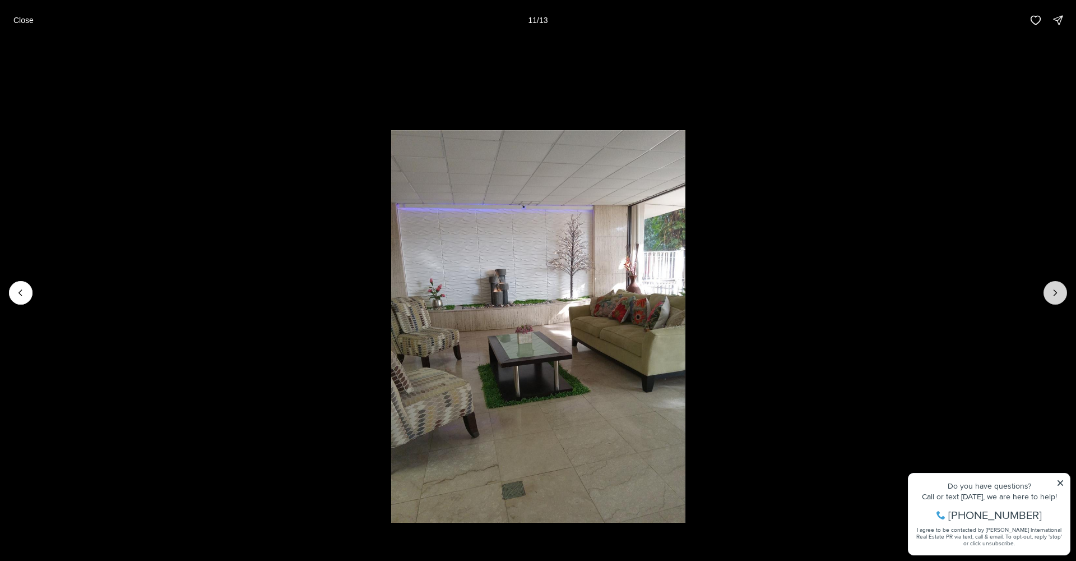
click at [1049, 297] on button "Next slide" at bounding box center [1056, 293] width 24 height 24
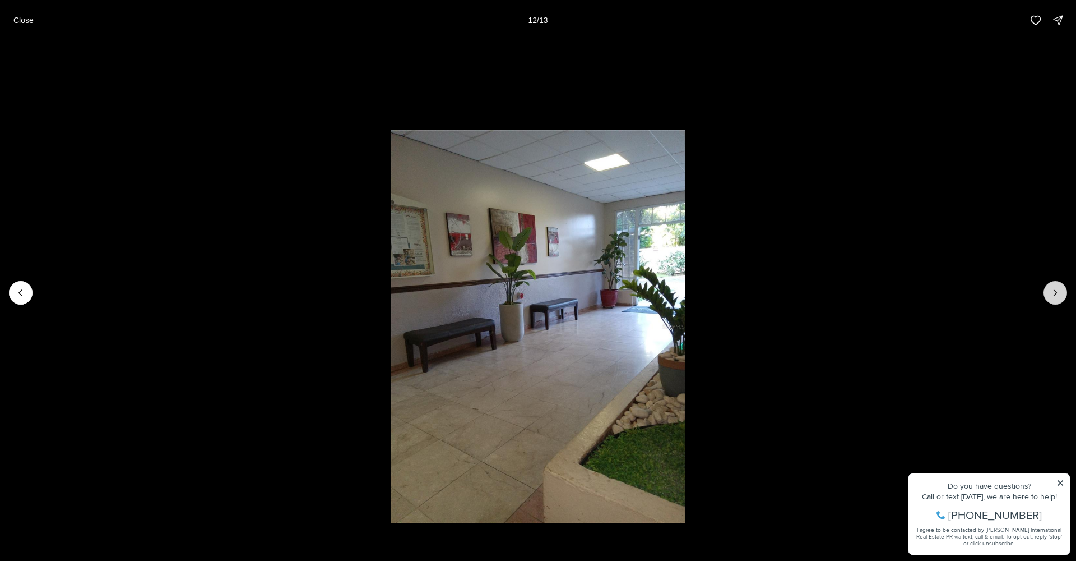
click at [1049, 297] on button "Next slide" at bounding box center [1056, 293] width 24 height 24
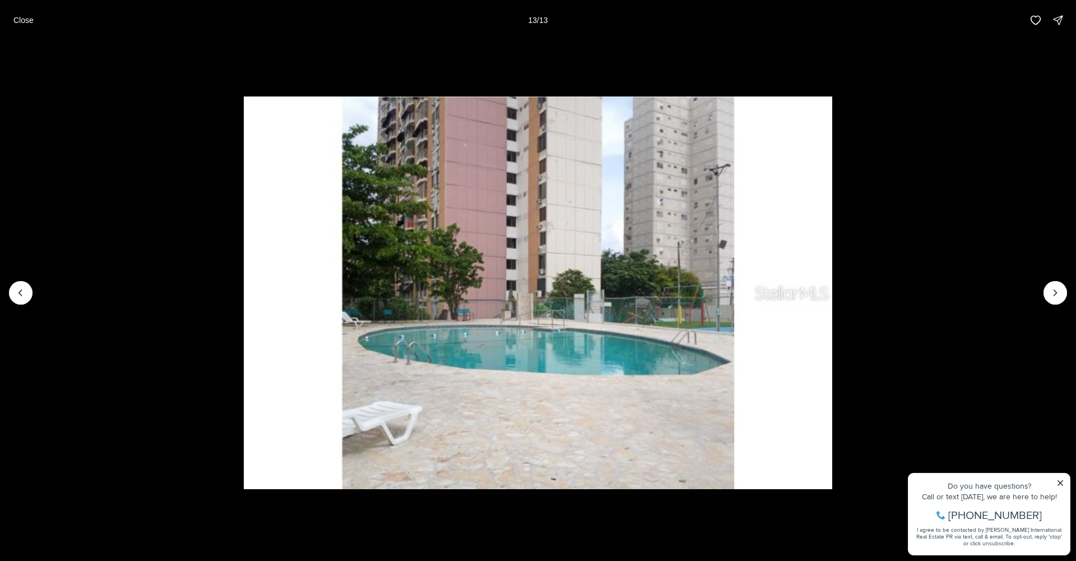
click at [1049, 297] on div at bounding box center [1056, 293] width 24 height 24
drag, startPoint x: 1053, startPoint y: 295, endPoint x: 1053, endPoint y: 287, distance: 7.8
click at [1054, 295] on div at bounding box center [1056, 293] width 24 height 24
click at [33, 17] on p "Close" at bounding box center [23, 20] width 20 height 9
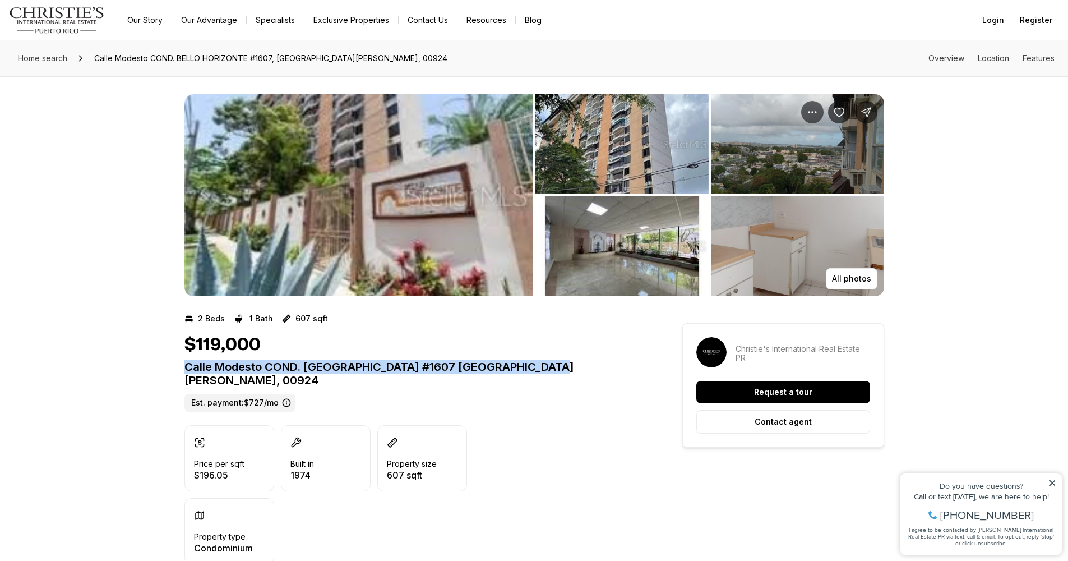
drag, startPoint x: 181, startPoint y: 368, endPoint x: 565, endPoint y: 371, distance: 384.0
drag, startPoint x: 184, startPoint y: 368, endPoint x: 526, endPoint y: 364, distance: 342.5
click at [548, 365] on p "Calle Modesto COND. BELLO HORIZONTE #1607 SAN JUAN PR, 00924" at bounding box center [412, 373] width 457 height 27
copy p "Calle Modesto COND. BELLO HORIZONTE #1607 SAN JUAN PR, 0092"
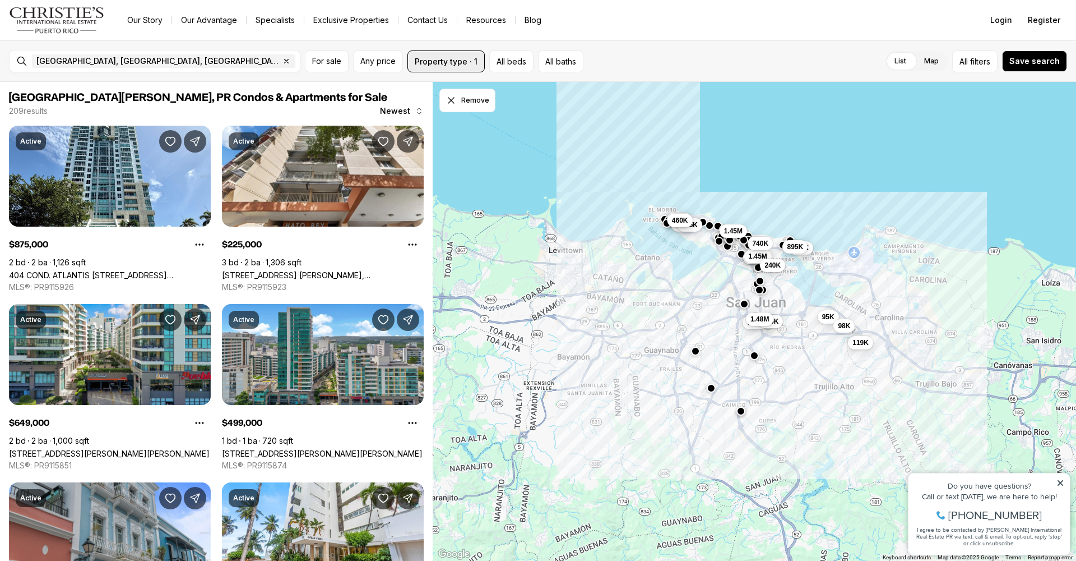
click at [462, 61] on button "Property type · 1" at bounding box center [445, 61] width 77 height 22
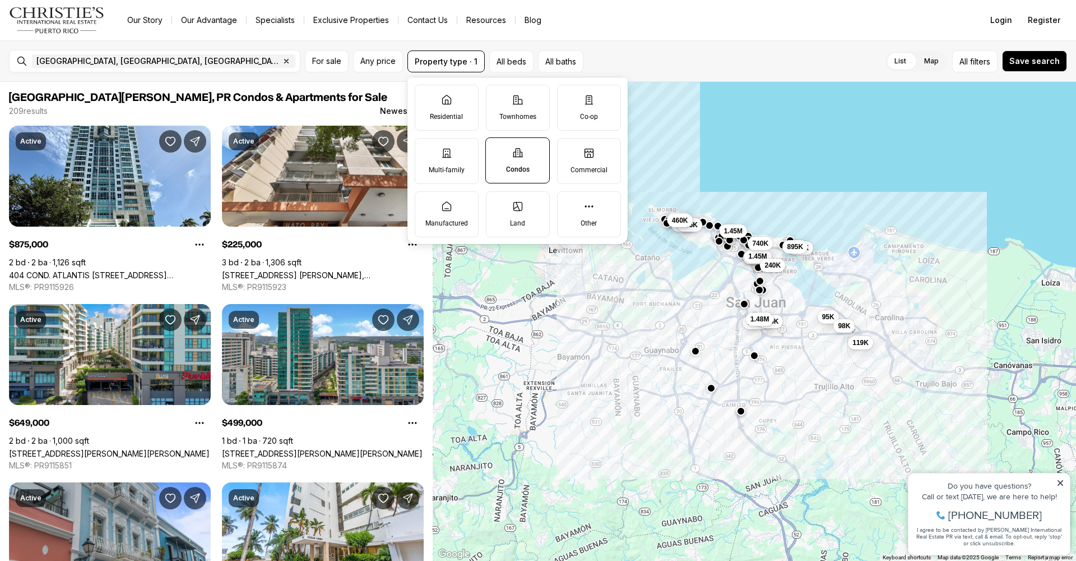
drag, startPoint x: 738, startPoint y: 66, endPoint x: 727, endPoint y: 62, distance: 11.3
click at [738, 67] on div "List Map List Map All filters Save search" at bounding box center [827, 61] width 479 height 22
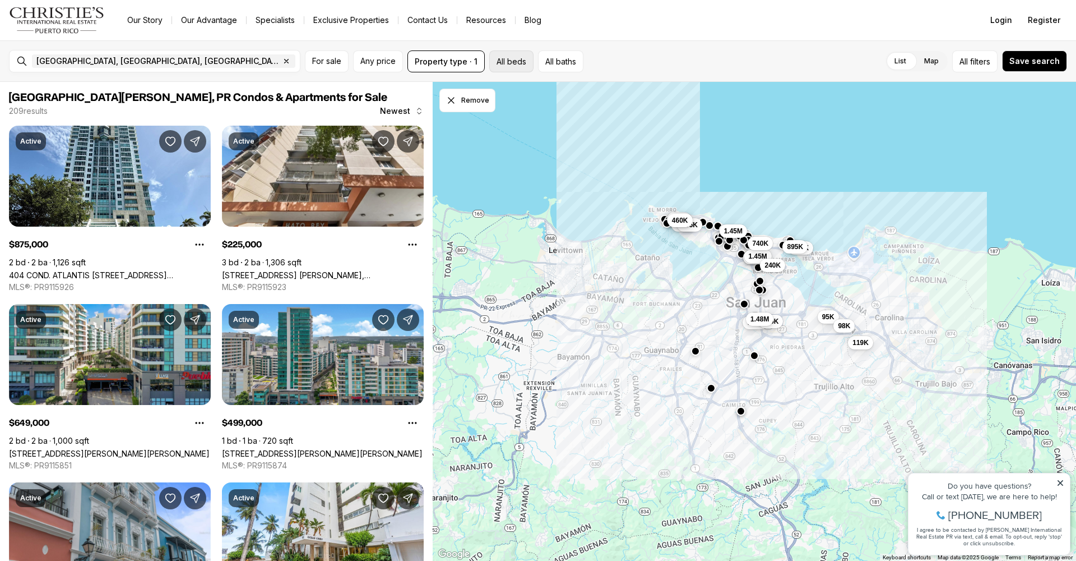
click at [513, 61] on button "All beds" at bounding box center [511, 61] width 44 height 22
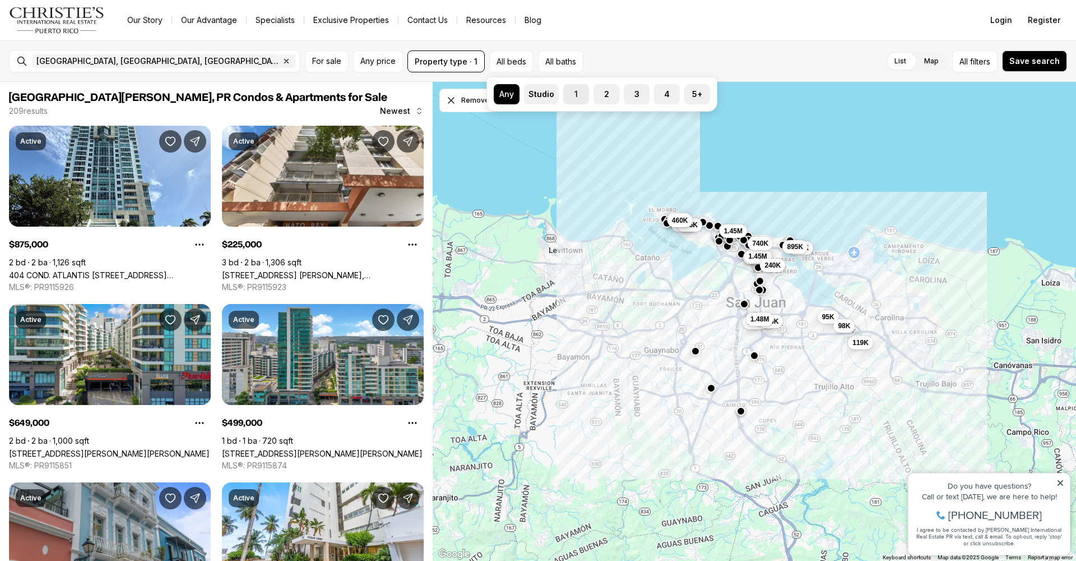
click at [567, 95] on label "1" at bounding box center [576, 94] width 26 height 20
click at [567, 95] on button "1" at bounding box center [568, 89] width 11 height 11
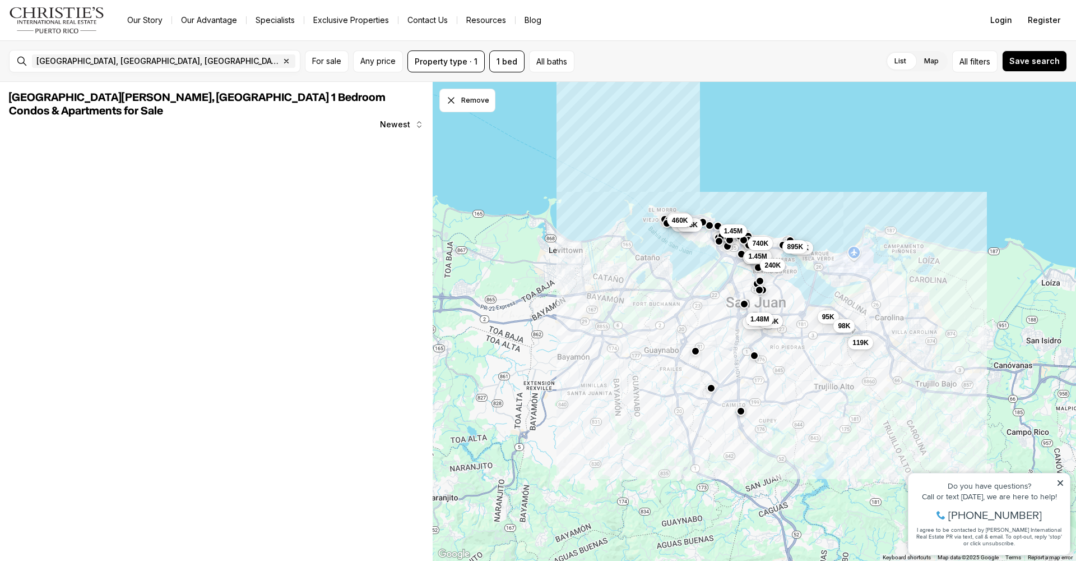
click at [628, 53] on div "List Map List Map All filters Save search" at bounding box center [823, 61] width 488 height 22
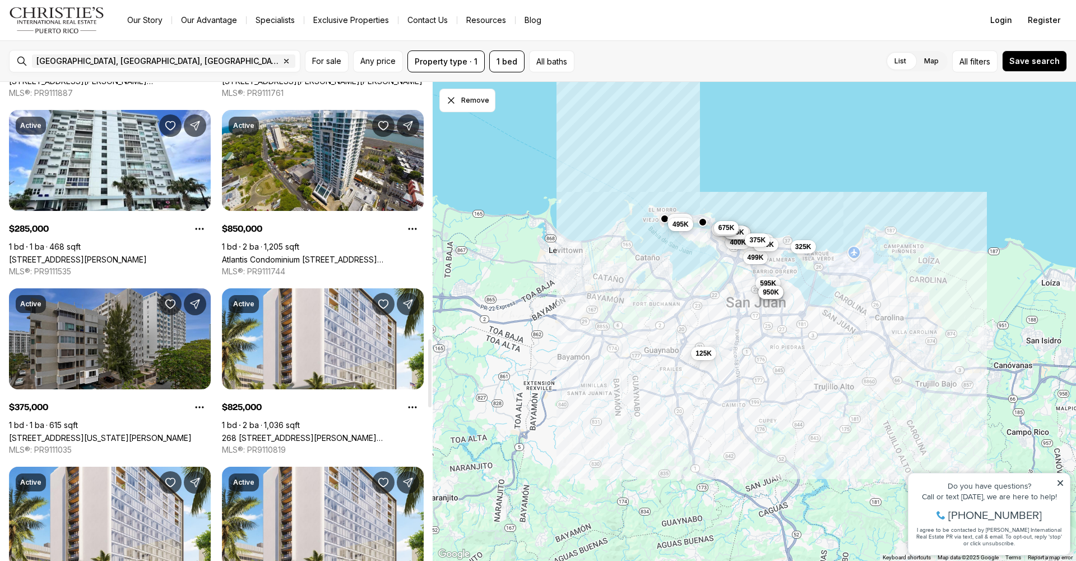
scroll to position [1826, 0]
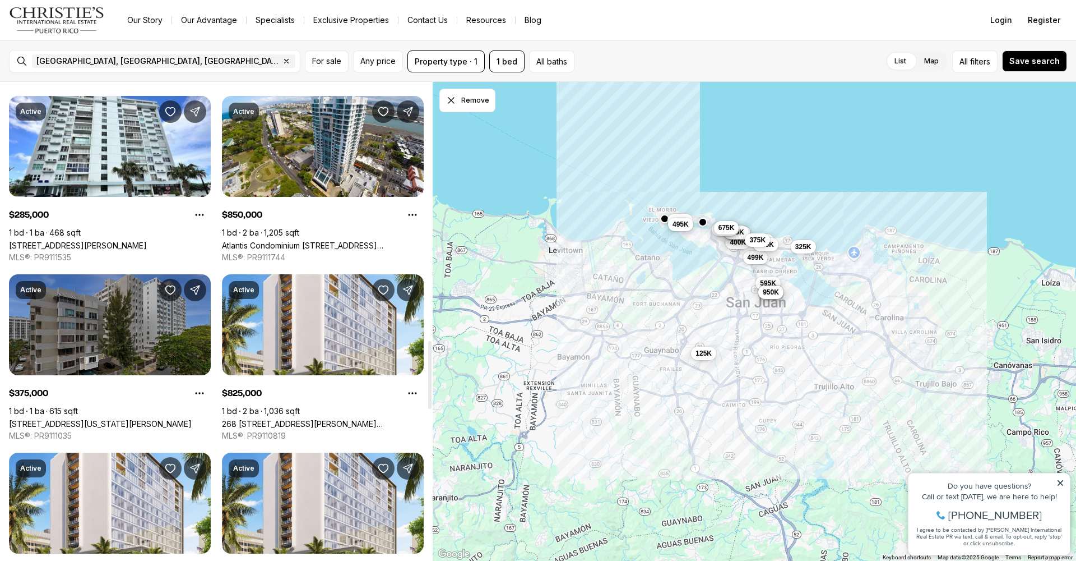
click at [125, 419] on link "[STREET_ADDRESS][US_STATE][PERSON_NAME]" at bounding box center [100, 424] width 183 height 10
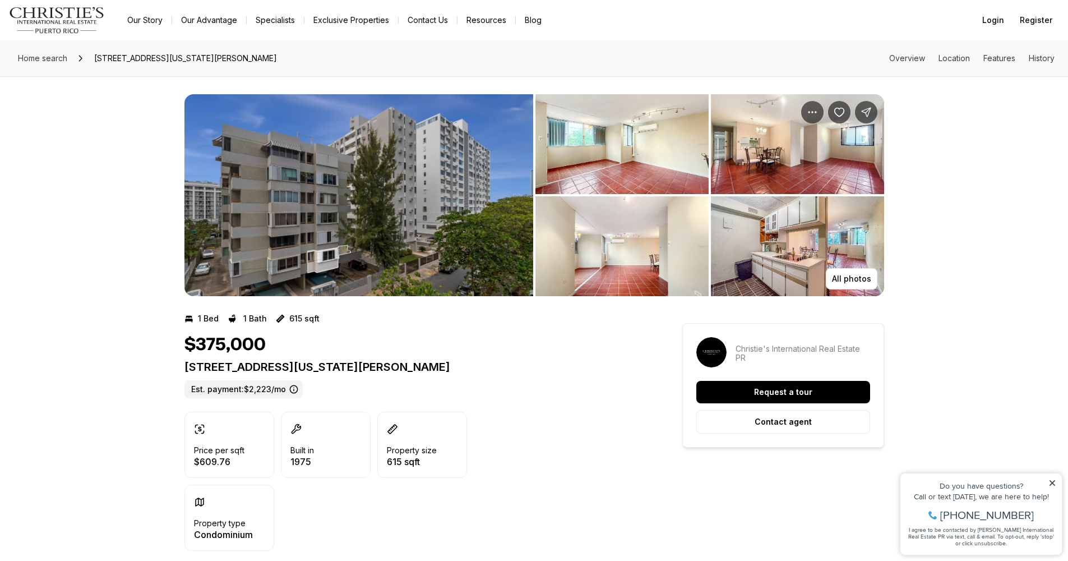
click at [605, 113] on img "View image gallery" at bounding box center [621, 144] width 173 height 100
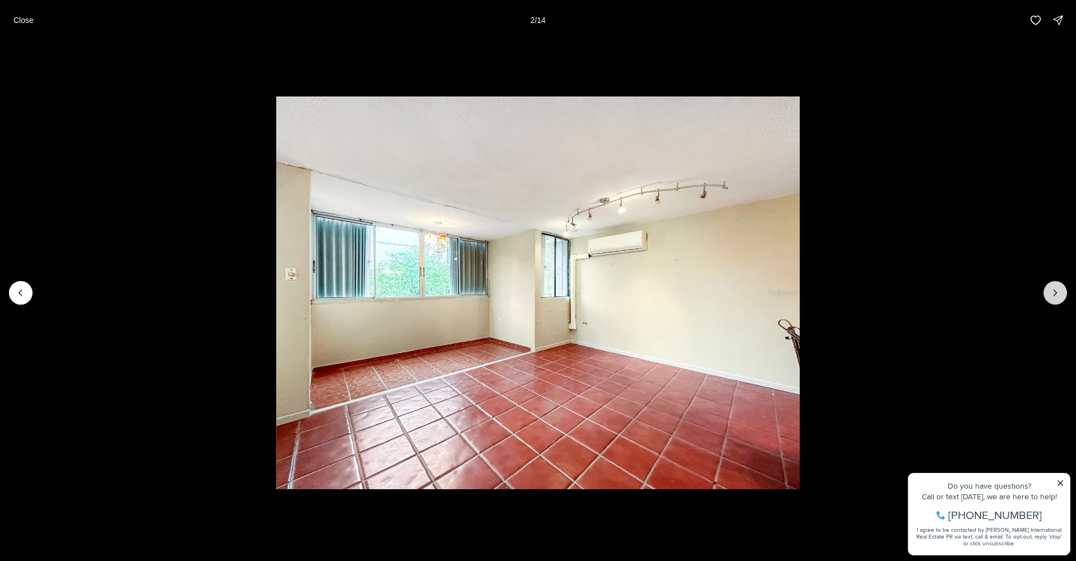
click at [1060, 293] on icon "Next slide" at bounding box center [1055, 292] width 11 height 11
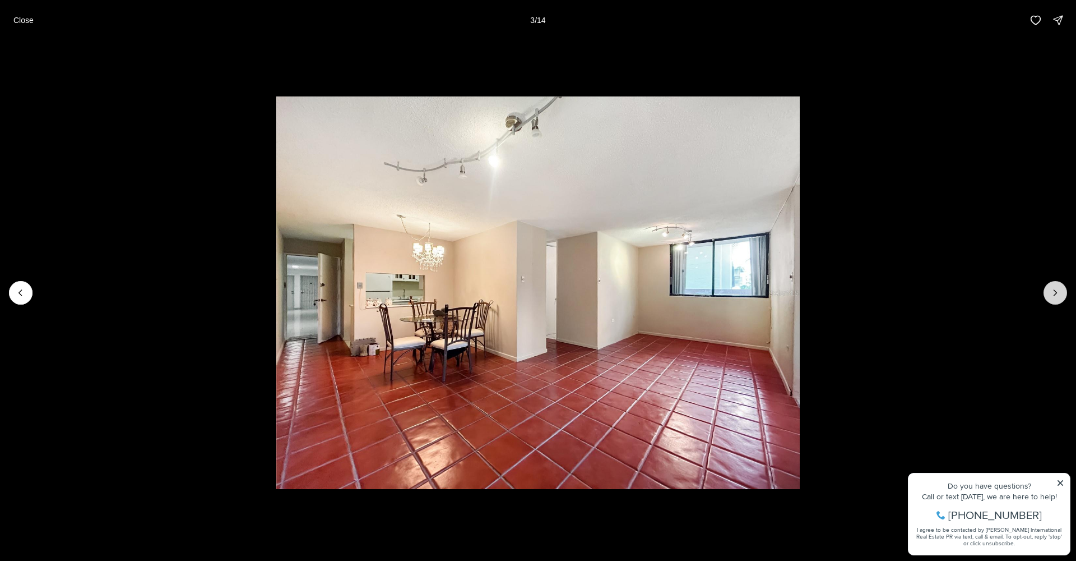
click at [1061, 295] on button "Next slide" at bounding box center [1056, 293] width 24 height 24
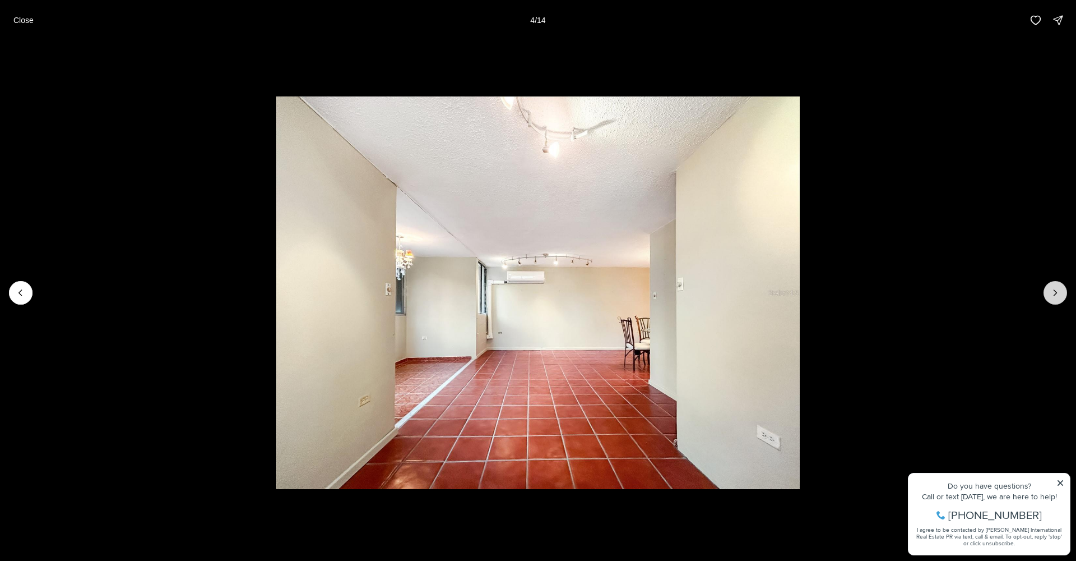
click at [1061, 297] on button "Next slide" at bounding box center [1056, 293] width 24 height 24
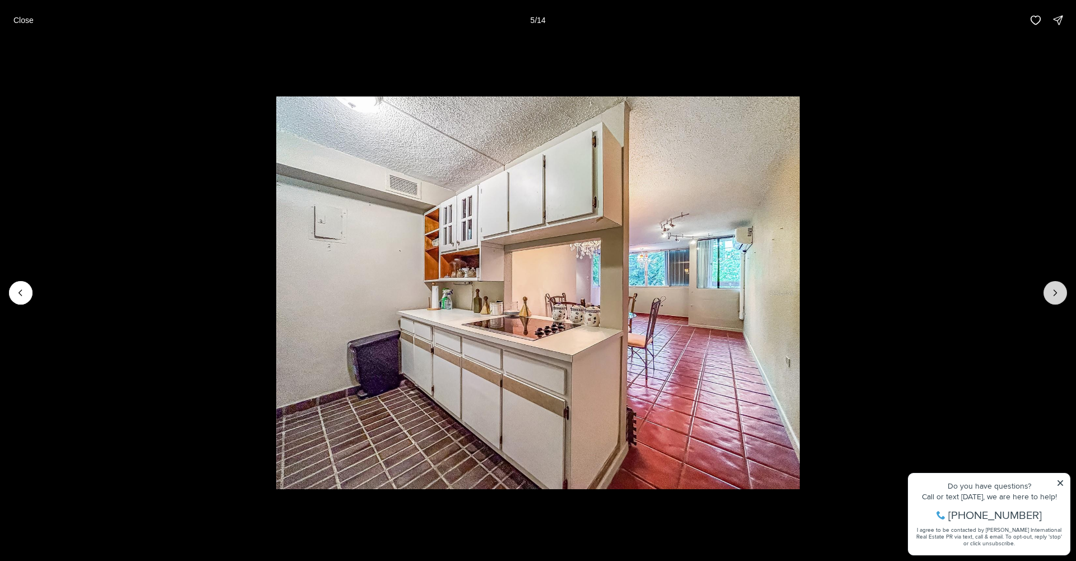
click at [1061, 297] on button "Next slide" at bounding box center [1056, 293] width 24 height 24
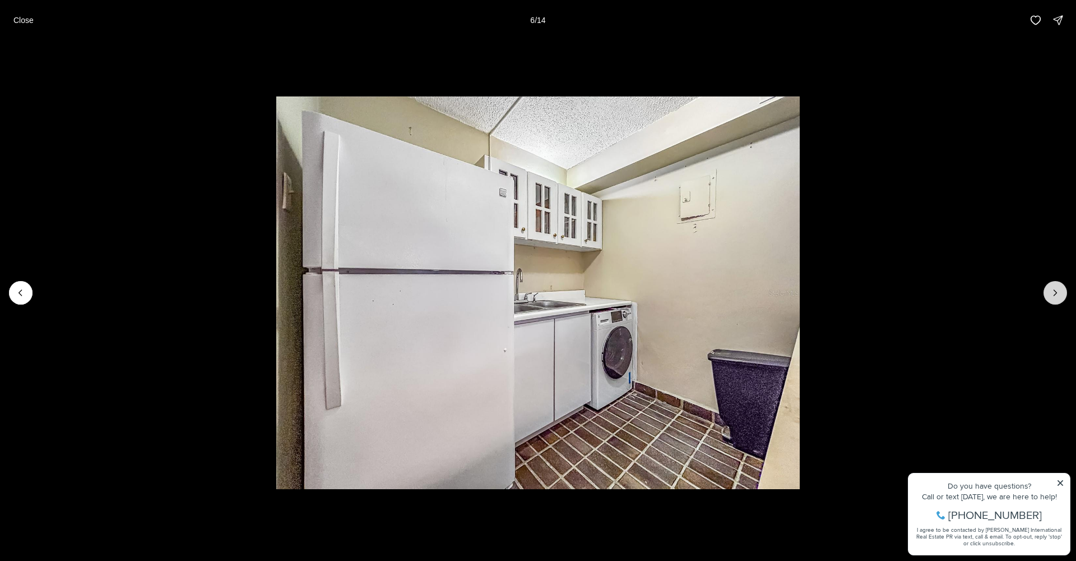
click at [1061, 297] on button "Next slide" at bounding box center [1056, 293] width 24 height 24
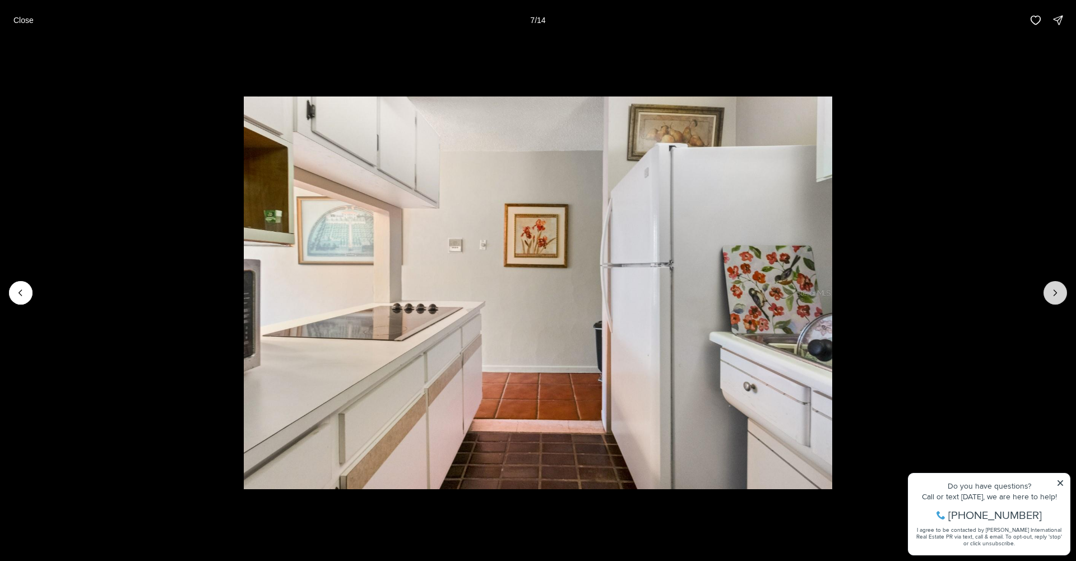
click at [1057, 290] on icon "Next slide" at bounding box center [1055, 292] width 11 height 11
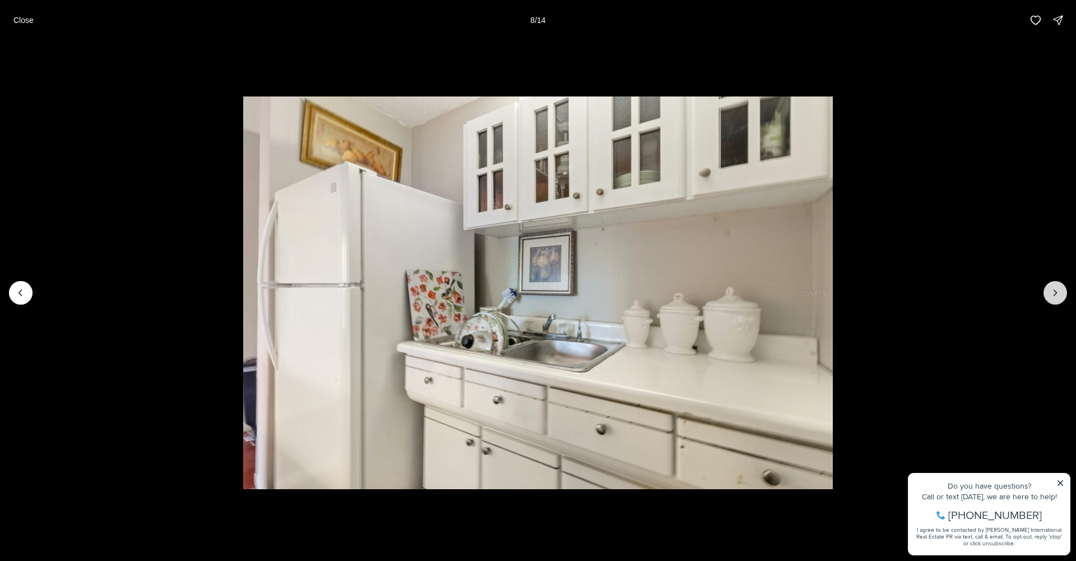
click at [1057, 290] on icon "Next slide" at bounding box center [1055, 292] width 11 height 11
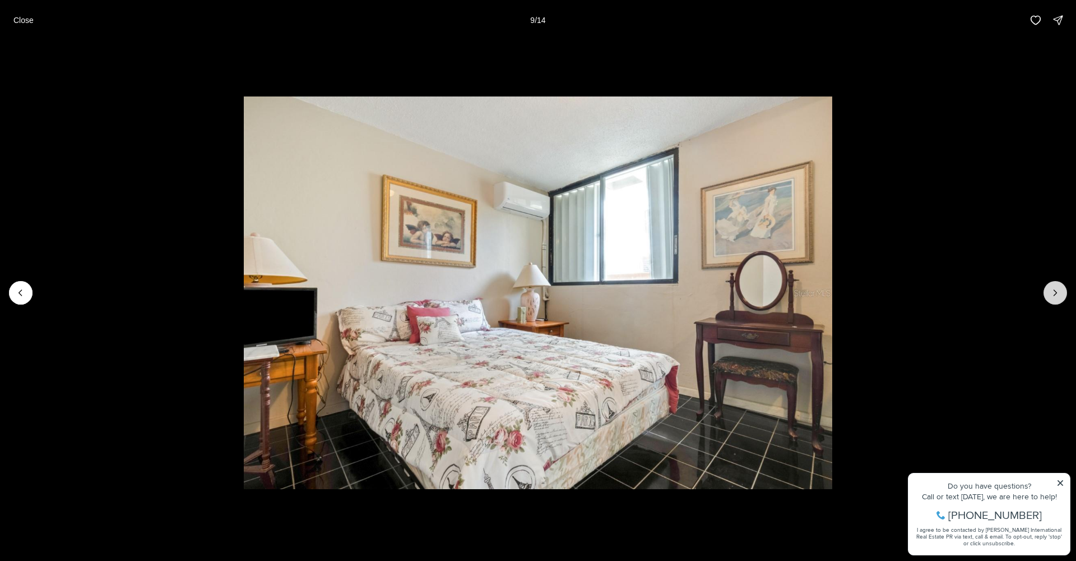
click at [1057, 290] on icon "Next slide" at bounding box center [1055, 292] width 11 height 11
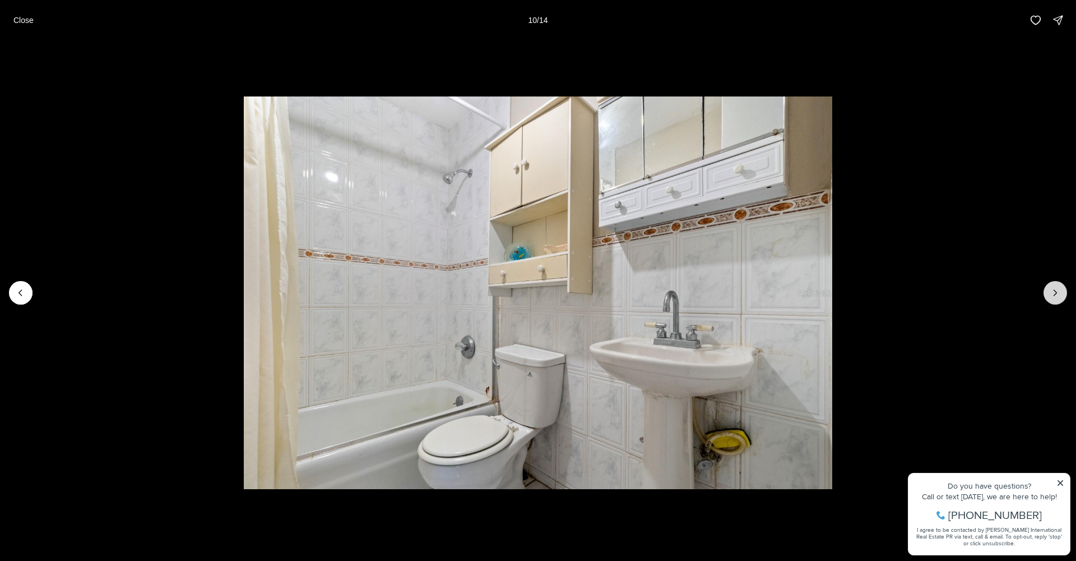
click at [1057, 290] on icon "Next slide" at bounding box center [1055, 292] width 11 height 11
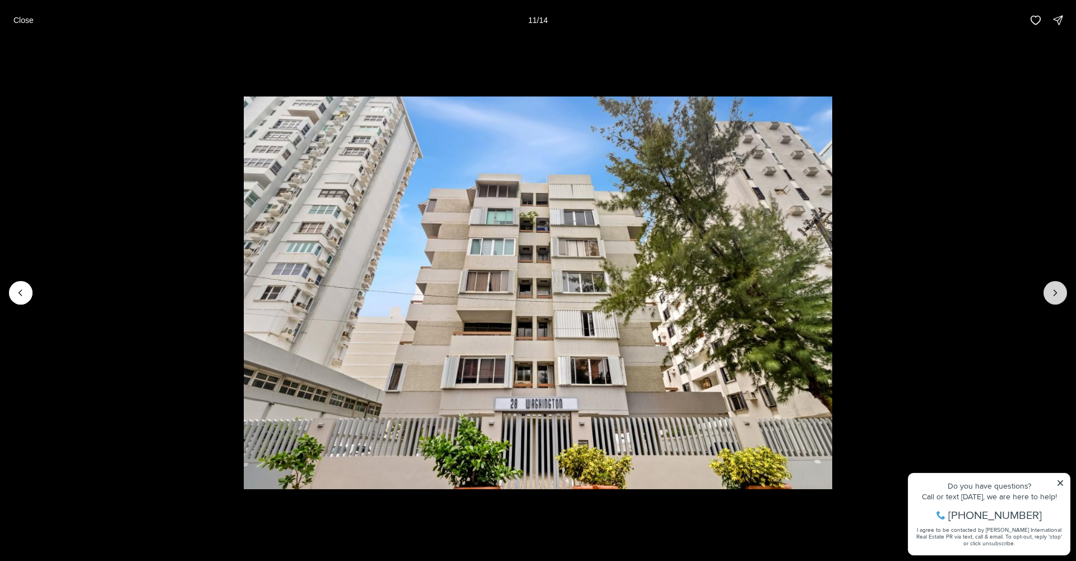
click at [1057, 290] on icon "Next slide" at bounding box center [1055, 292] width 11 height 11
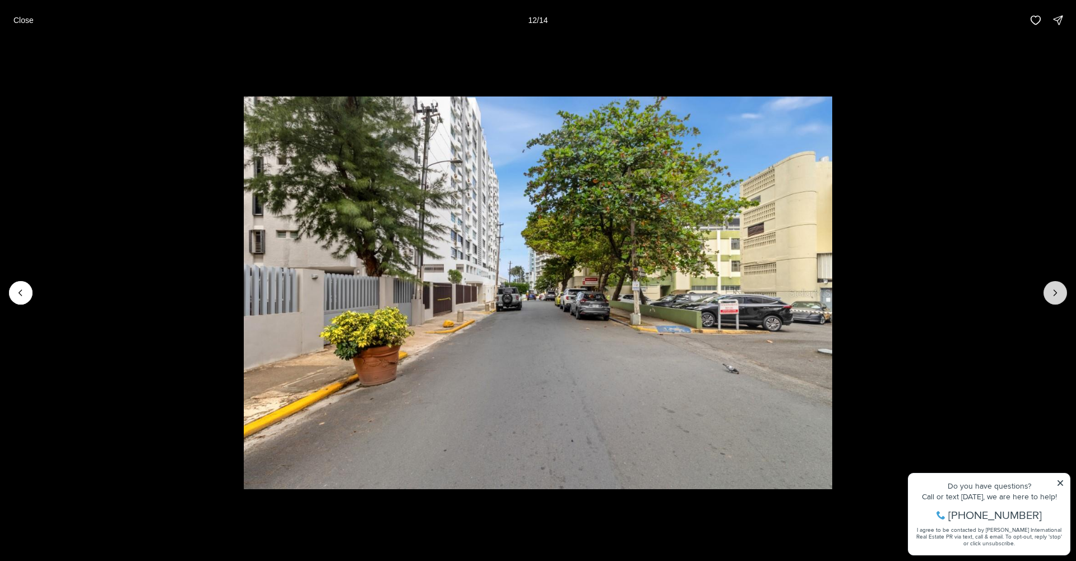
click at [1057, 290] on icon "Next slide" at bounding box center [1055, 292] width 11 height 11
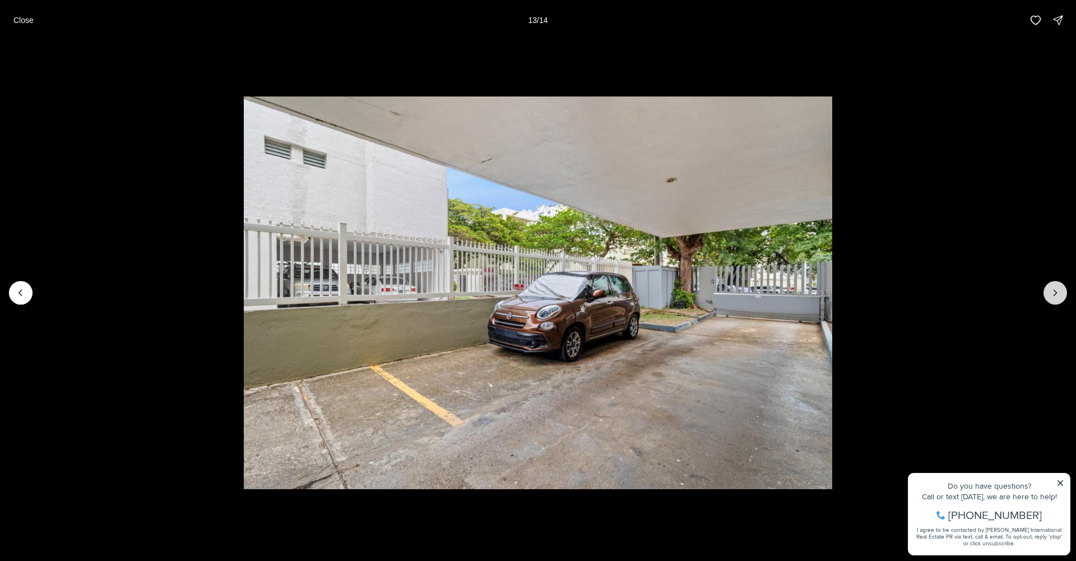
click at [1057, 290] on icon "Next slide" at bounding box center [1055, 292] width 11 height 11
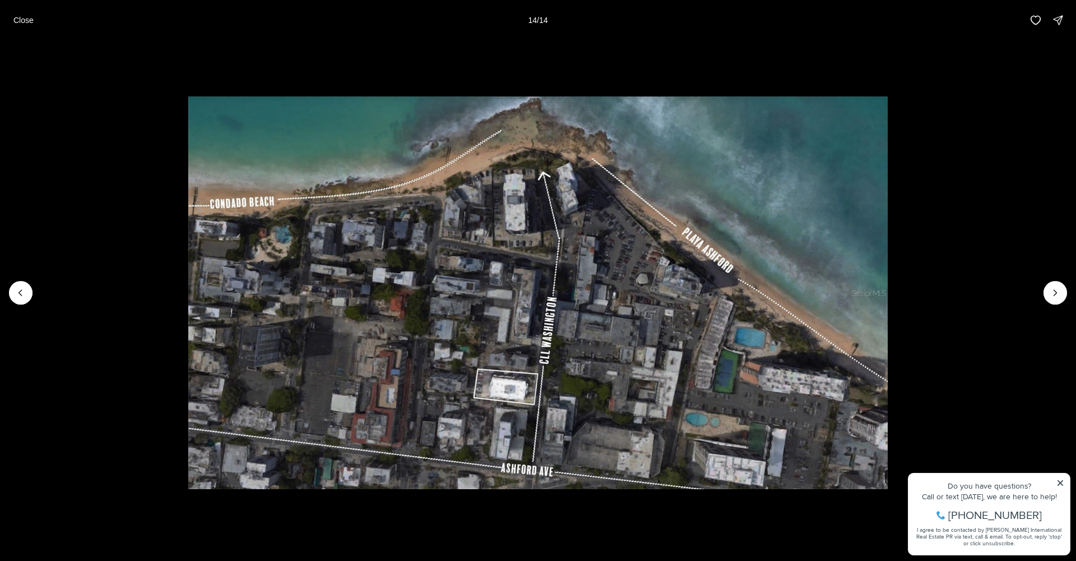
click at [1056, 291] on div at bounding box center [1056, 293] width 24 height 24
click at [1052, 298] on div at bounding box center [1056, 293] width 24 height 24
click at [622, 77] on li "14 of 14" at bounding box center [539, 292] width 1076 height 504
click at [601, 68] on li "14 of 14" at bounding box center [538, 292] width 1076 height 504
click at [0, 28] on div "Close 14 / 14" at bounding box center [538, 20] width 1076 height 40
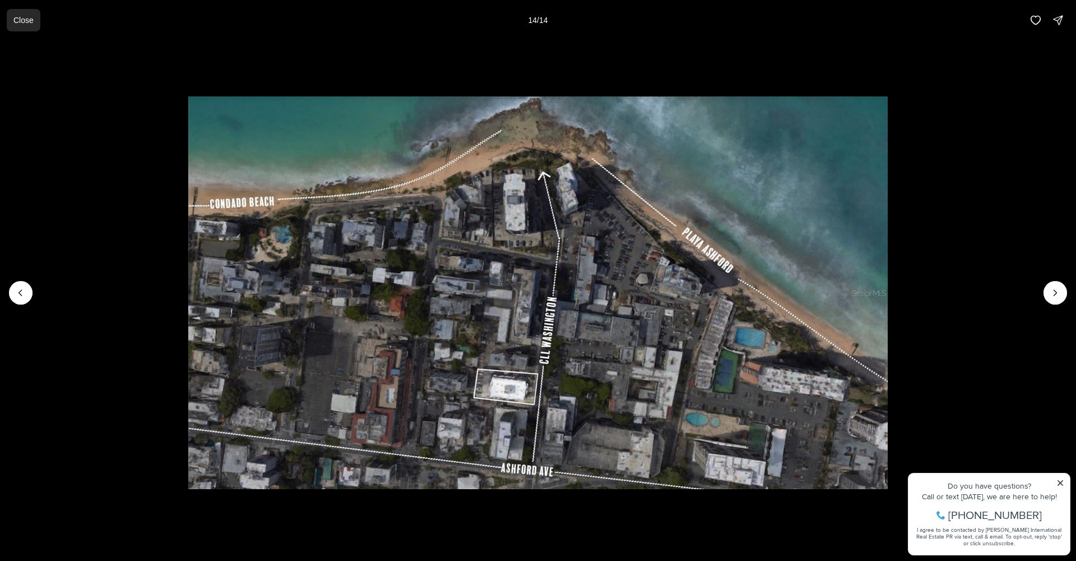
click at [11, 22] on button "Close" at bounding box center [24, 20] width 34 height 22
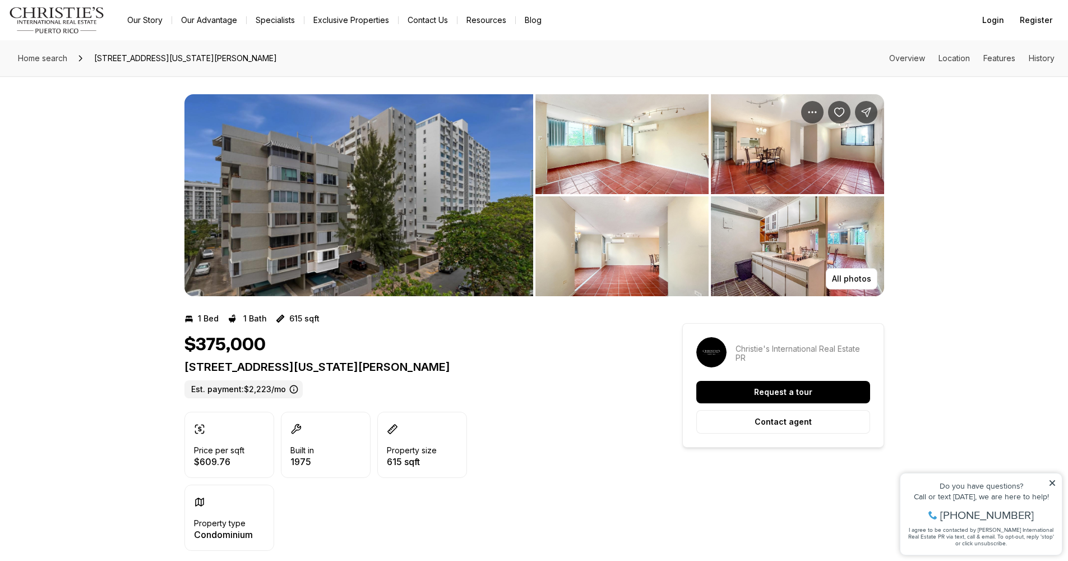
click at [318, 259] on img "View image gallery" at bounding box center [358, 195] width 349 height 202
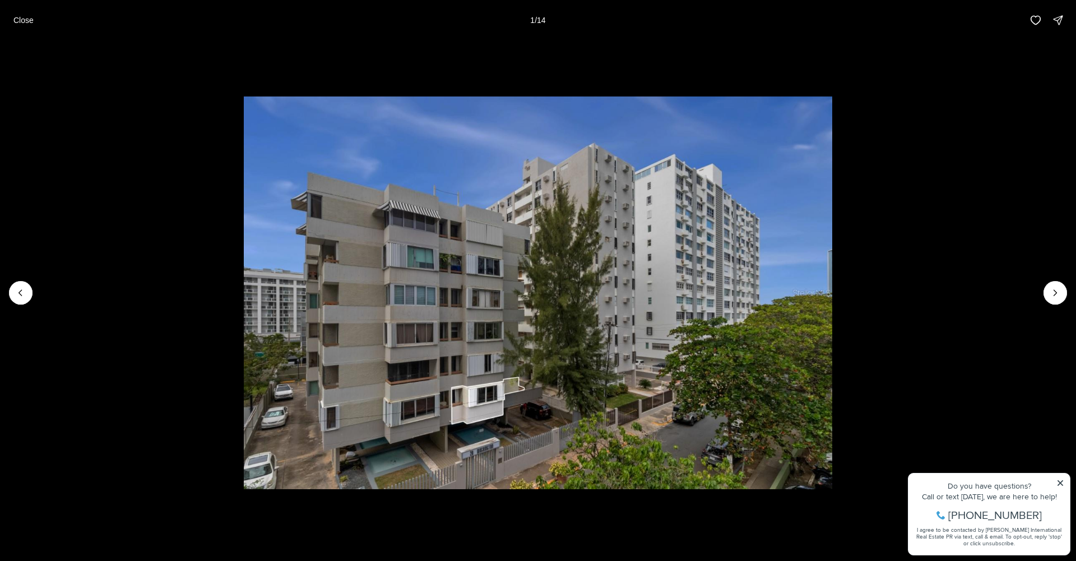
click at [1013, 118] on li "1 of 14" at bounding box center [538, 292] width 1076 height 504
click at [1012, 119] on li "1 of 14" at bounding box center [538, 292] width 1076 height 504
drag, startPoint x: 57, startPoint y: 10, endPoint x: 49, endPoint y: 15, distance: 9.3
click at [49, 14] on div "Close 1 / 14" at bounding box center [538, 20] width 1076 height 40
click at [37, 20] on button "Close" at bounding box center [24, 20] width 34 height 22
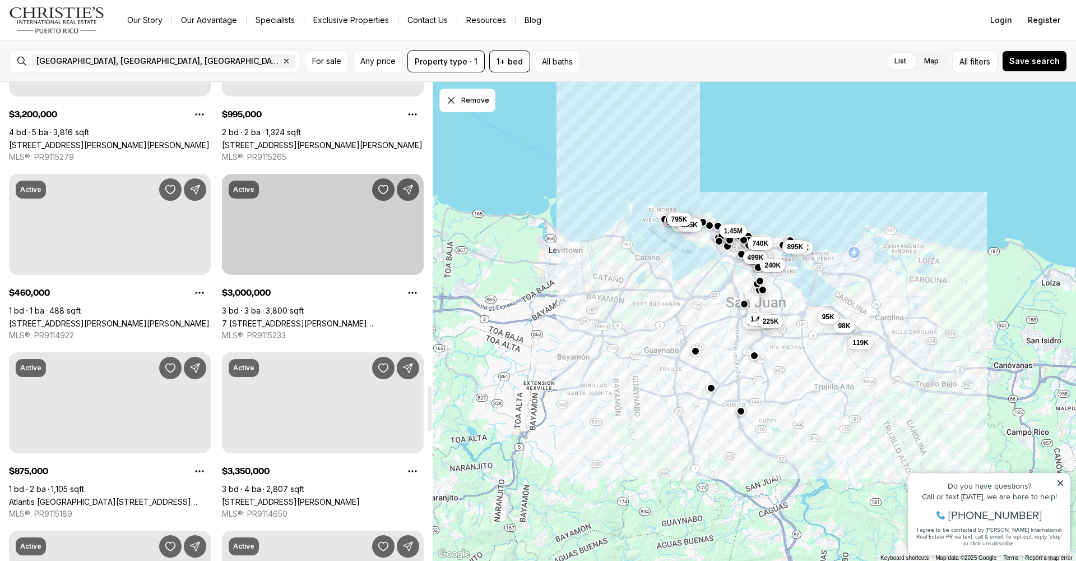
scroll to position [2454, 0]
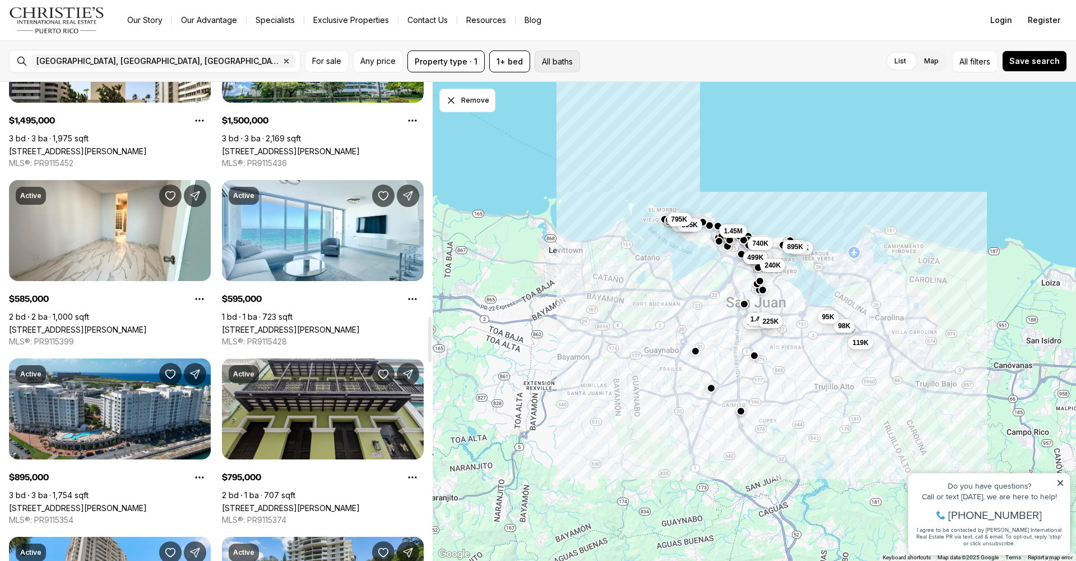
click at [576, 58] on button "All baths" at bounding box center [557, 61] width 45 height 22
click at [388, 63] on span "Any price" at bounding box center [377, 61] width 35 height 9
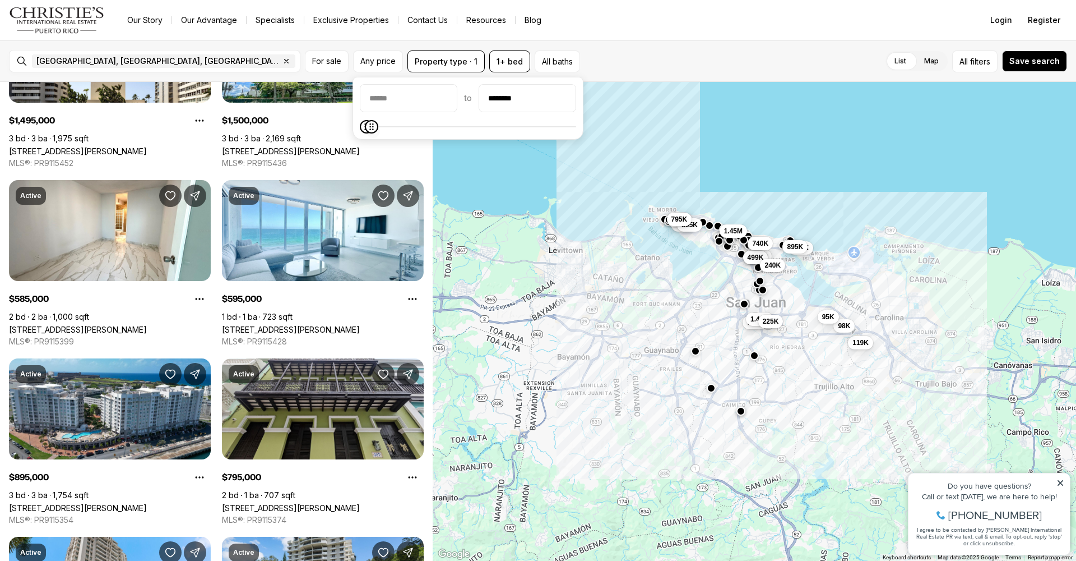
type input "********"
click at [367, 139] on div "to ********" at bounding box center [468, 108] width 231 height 63
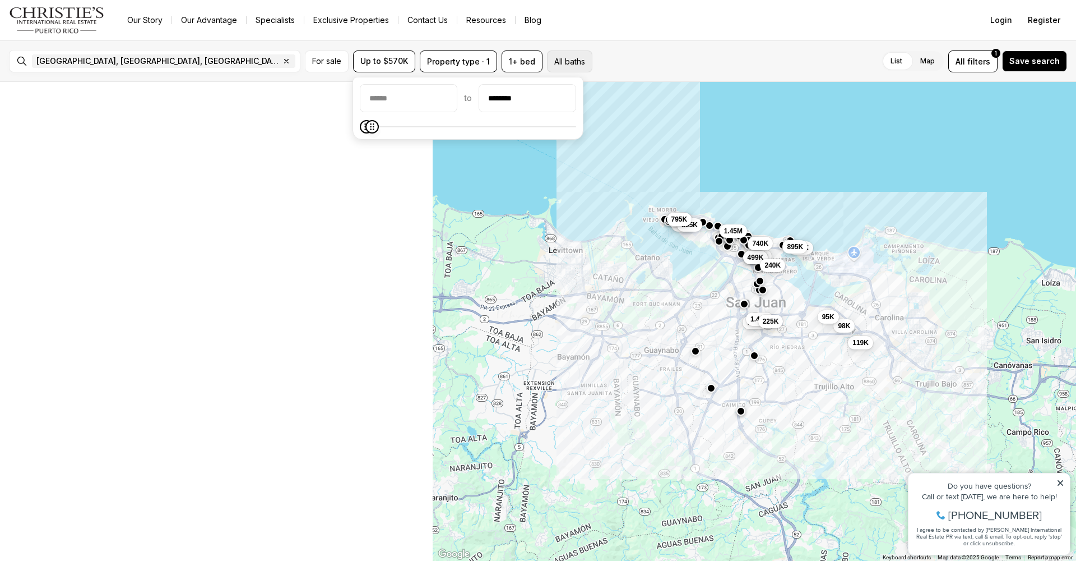
scroll to position [0, 0]
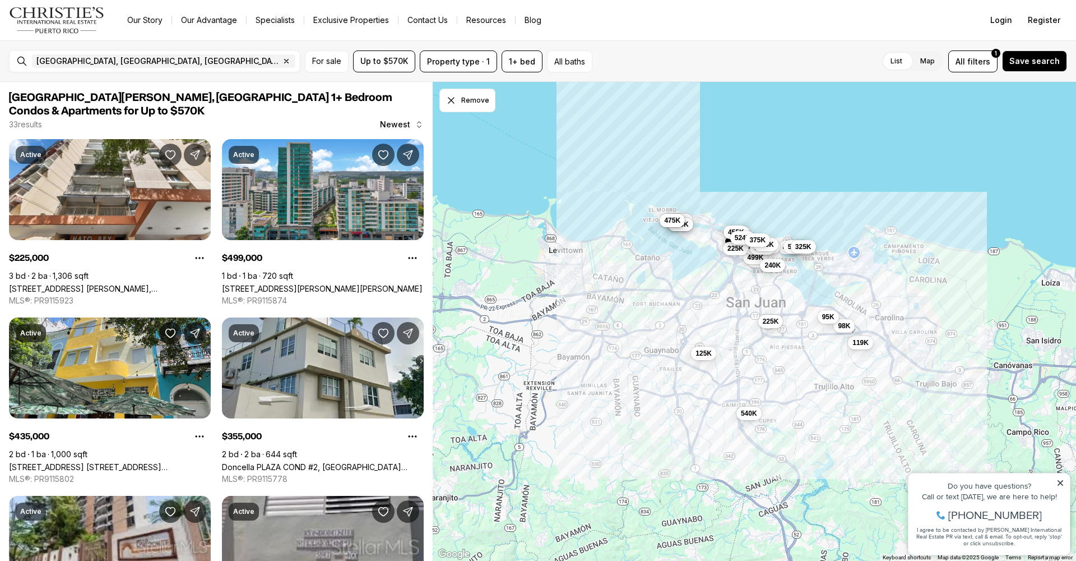
click at [667, 67] on div "List Map List Map All filters 1 Save search" at bounding box center [832, 61] width 470 height 22
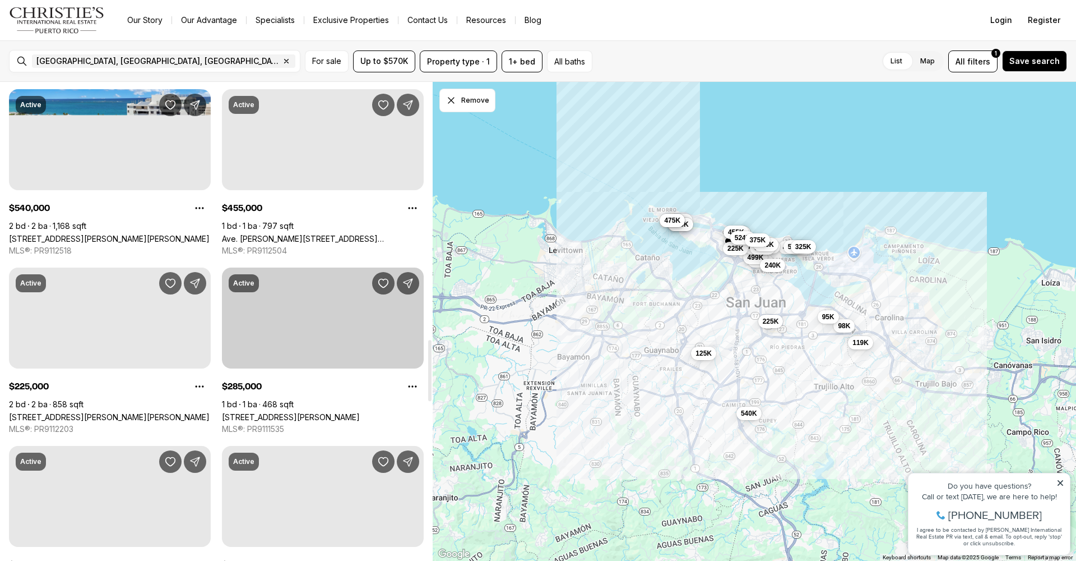
scroll to position [2013, 0]
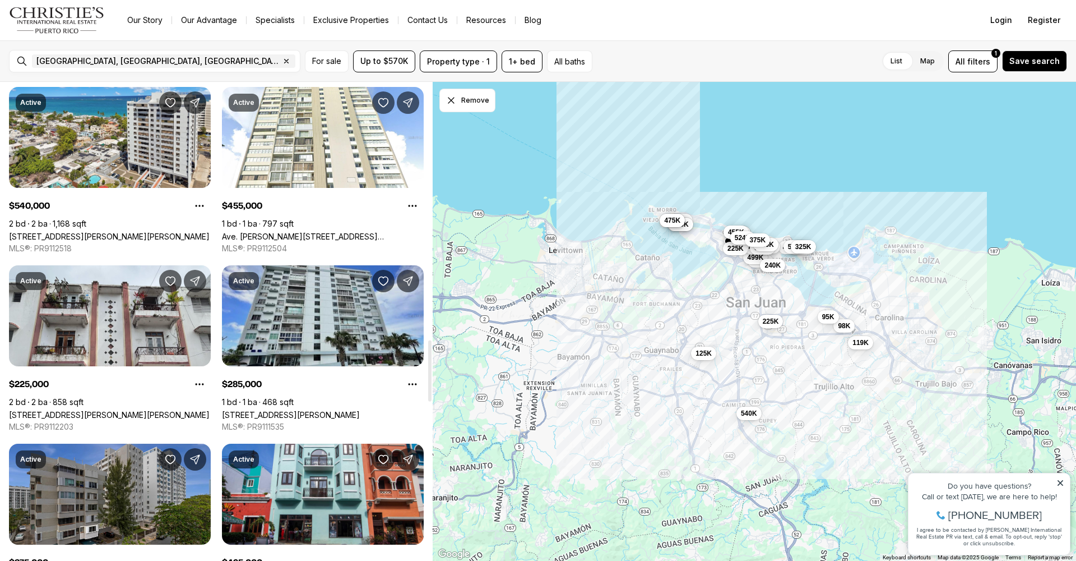
click at [337, 410] on link "1035 ASHFORD AVENUE #508, SAN JUAN PR, 00911" at bounding box center [291, 415] width 138 height 10
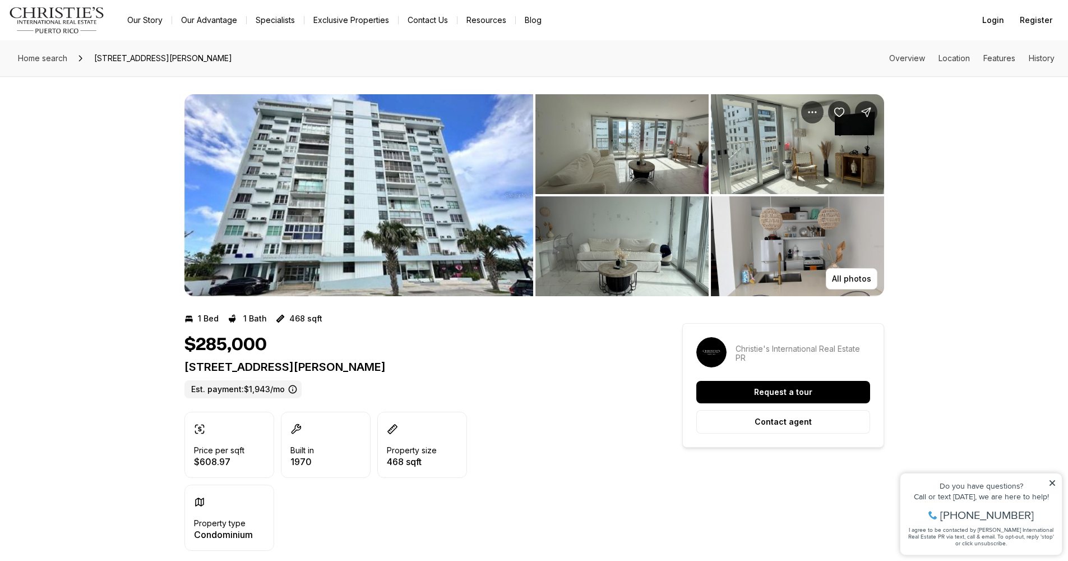
click at [325, 219] on img "View image gallery" at bounding box center [358, 195] width 349 height 202
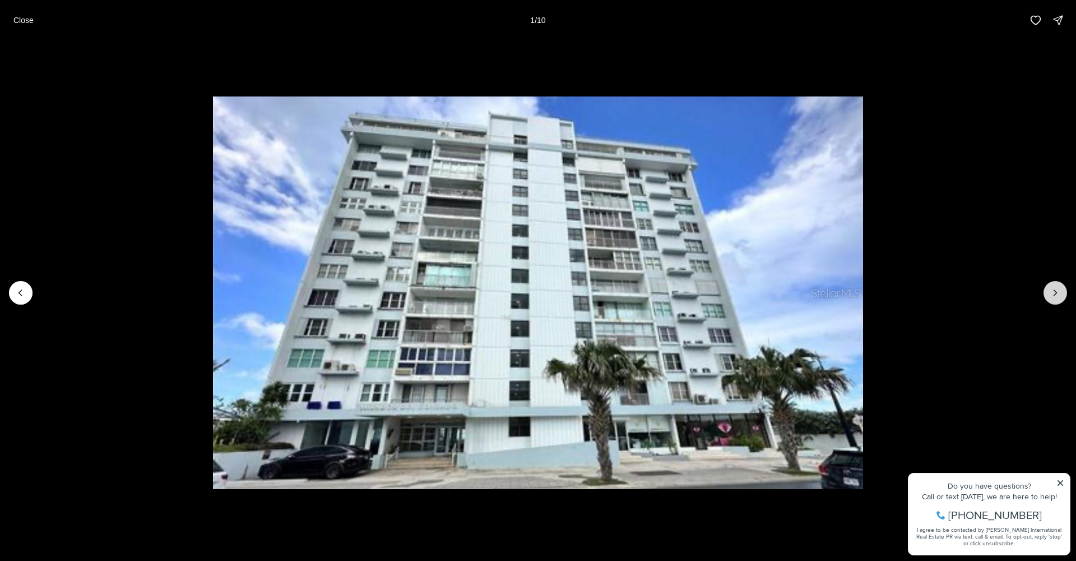
click at [1059, 291] on icon "Next slide" at bounding box center [1055, 292] width 11 height 11
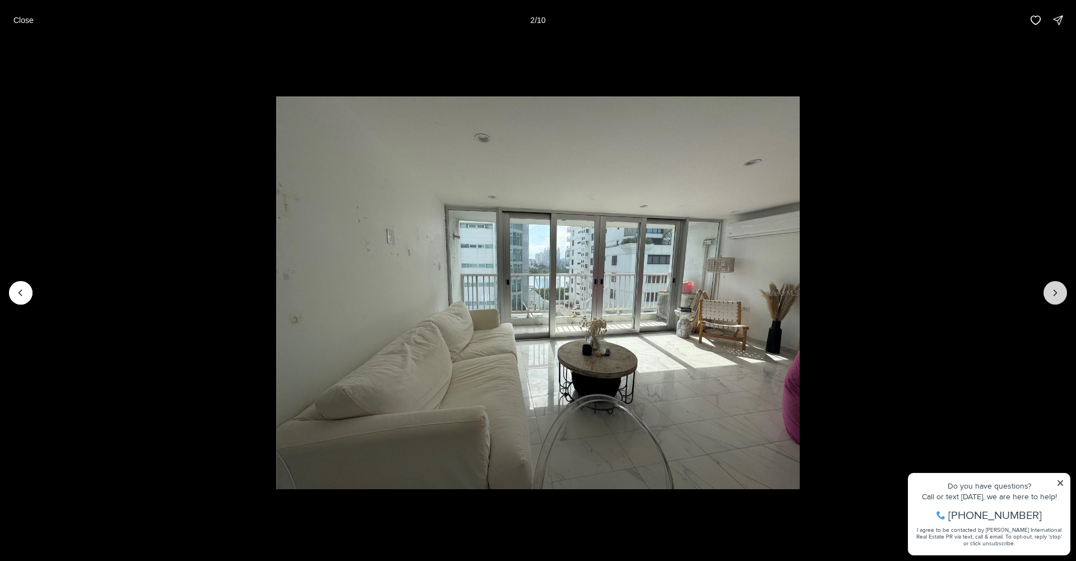
click at [1058, 294] on icon "Next slide" at bounding box center [1055, 292] width 11 height 11
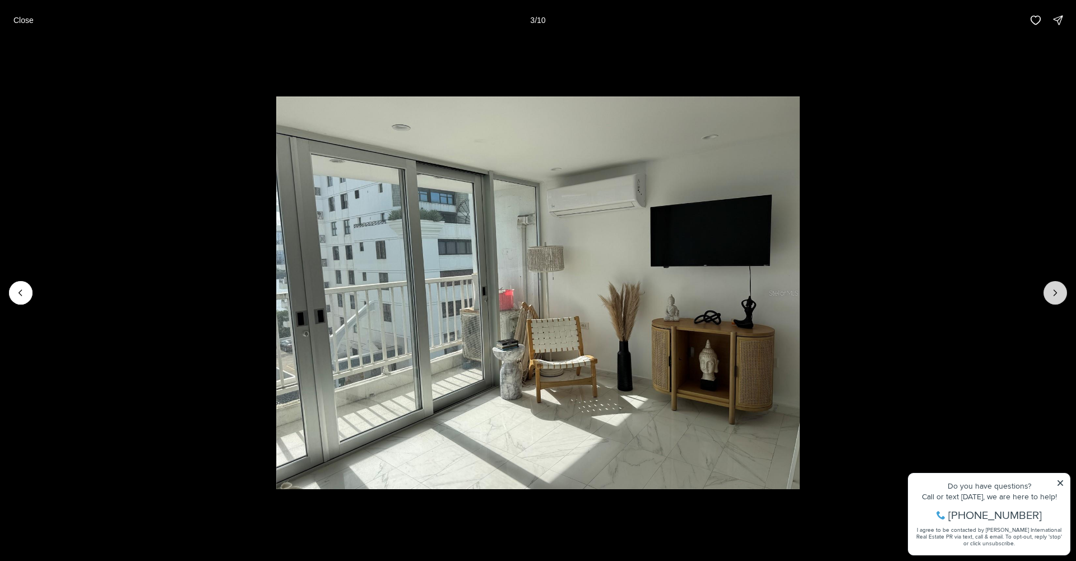
click at [1058, 294] on icon "Next slide" at bounding box center [1055, 292] width 11 height 11
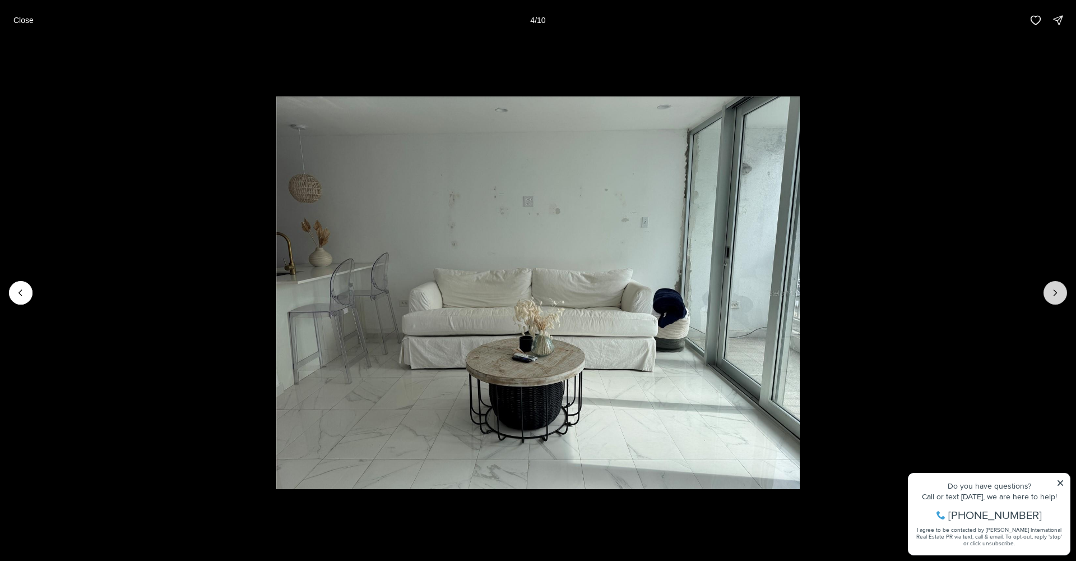
click at [1052, 294] on icon "Next slide" at bounding box center [1055, 292] width 11 height 11
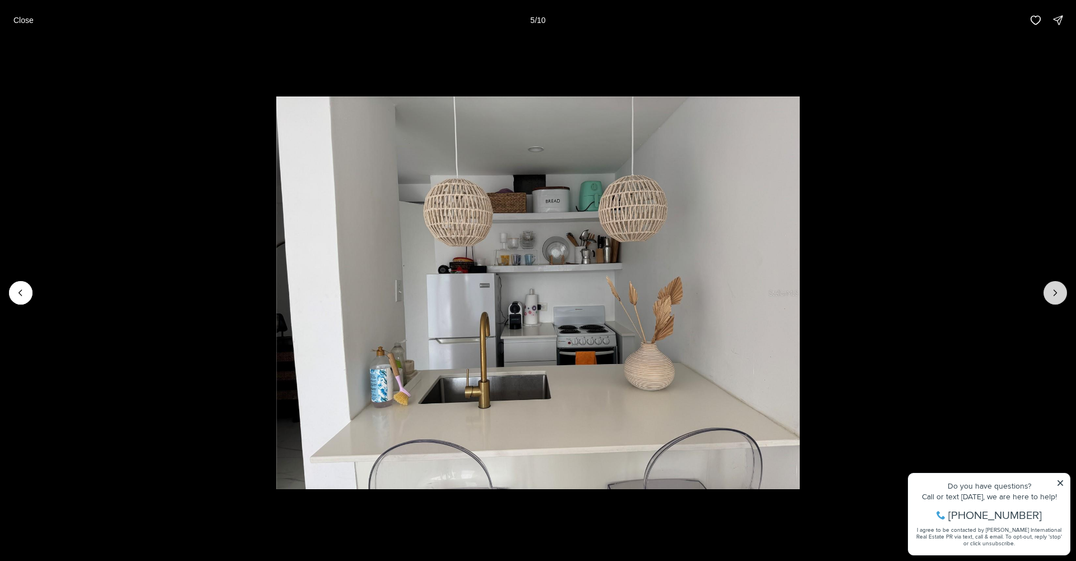
click at [1052, 294] on icon "Next slide" at bounding box center [1055, 292] width 11 height 11
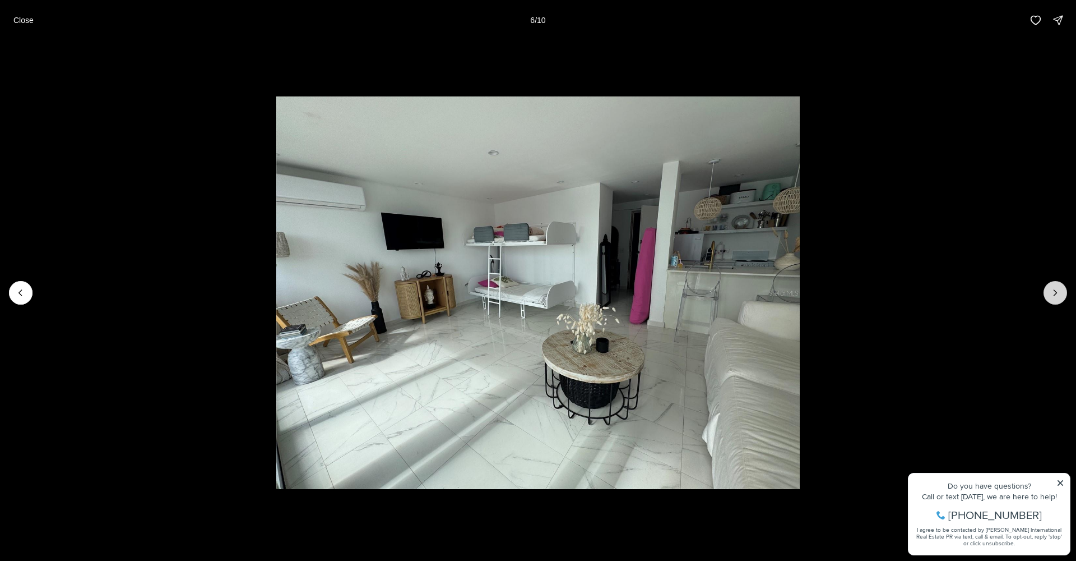
click at [1052, 295] on icon "Next slide" at bounding box center [1055, 292] width 11 height 11
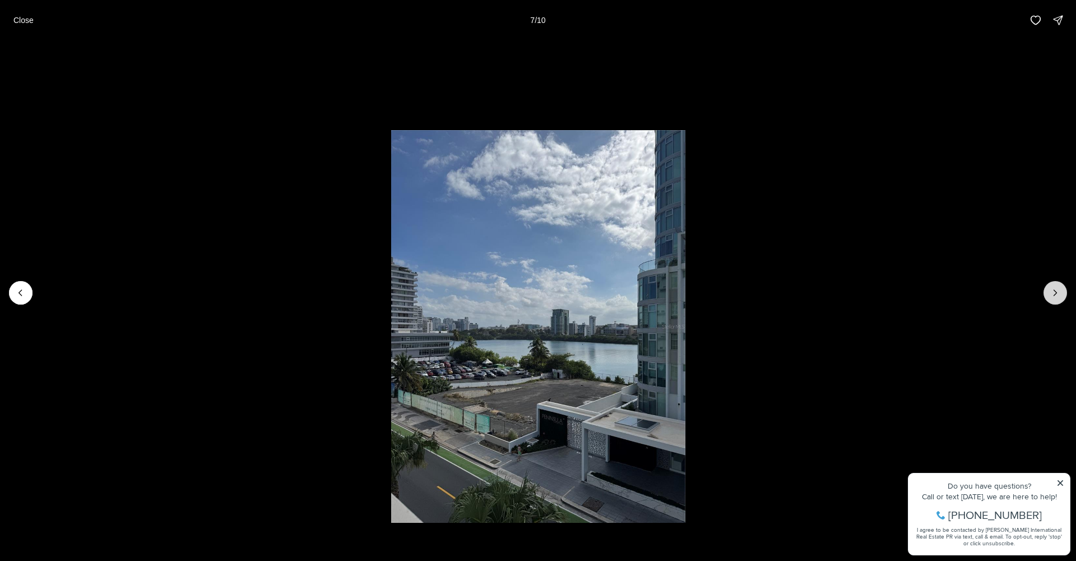
click at [1052, 296] on icon "Next slide" at bounding box center [1055, 292] width 11 height 11
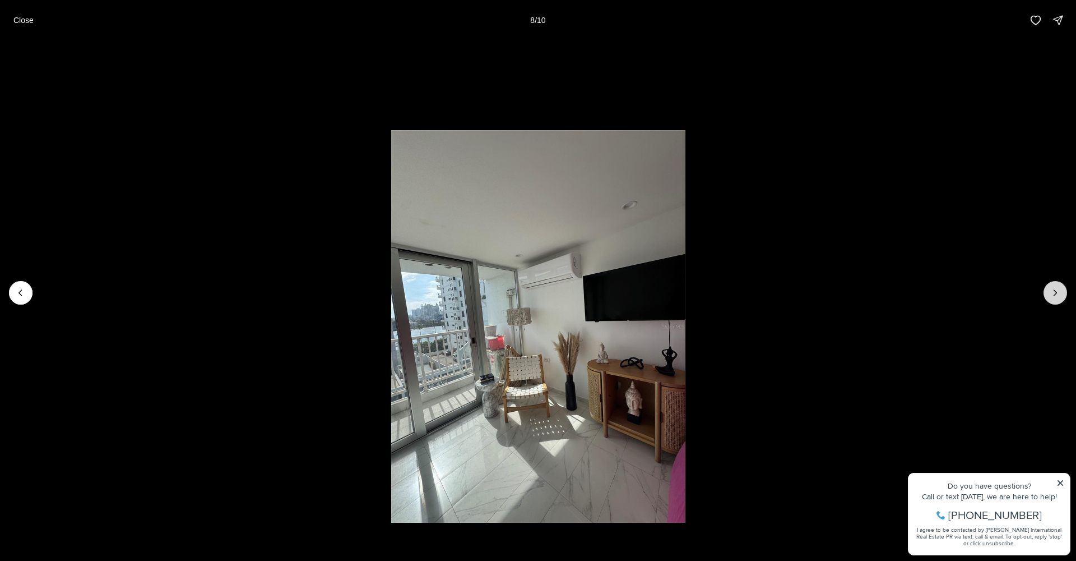
click at [1052, 296] on icon "Next slide" at bounding box center [1055, 292] width 11 height 11
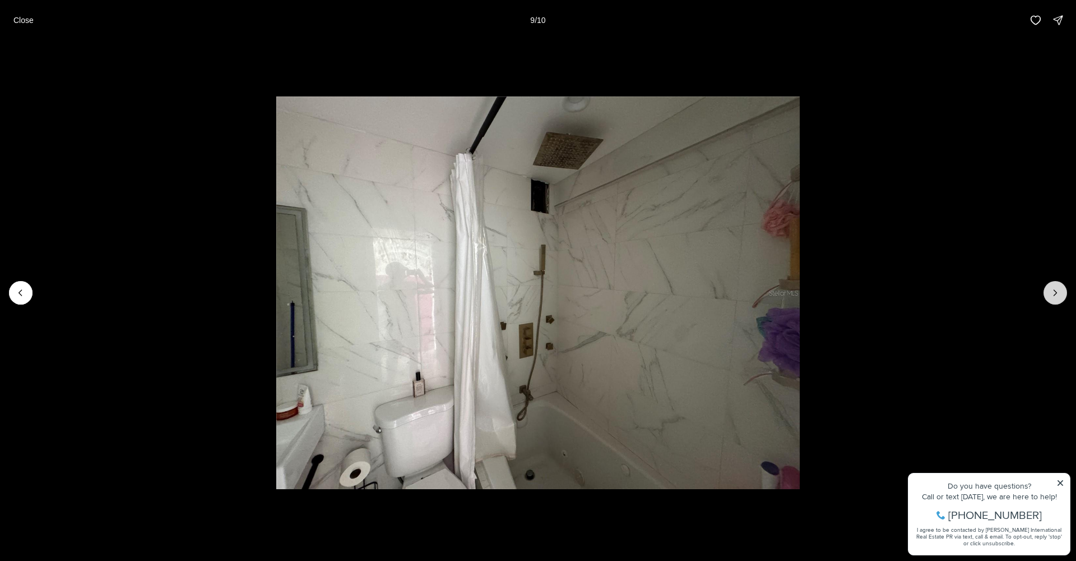
click at [1052, 296] on icon "Next slide" at bounding box center [1055, 292] width 11 height 11
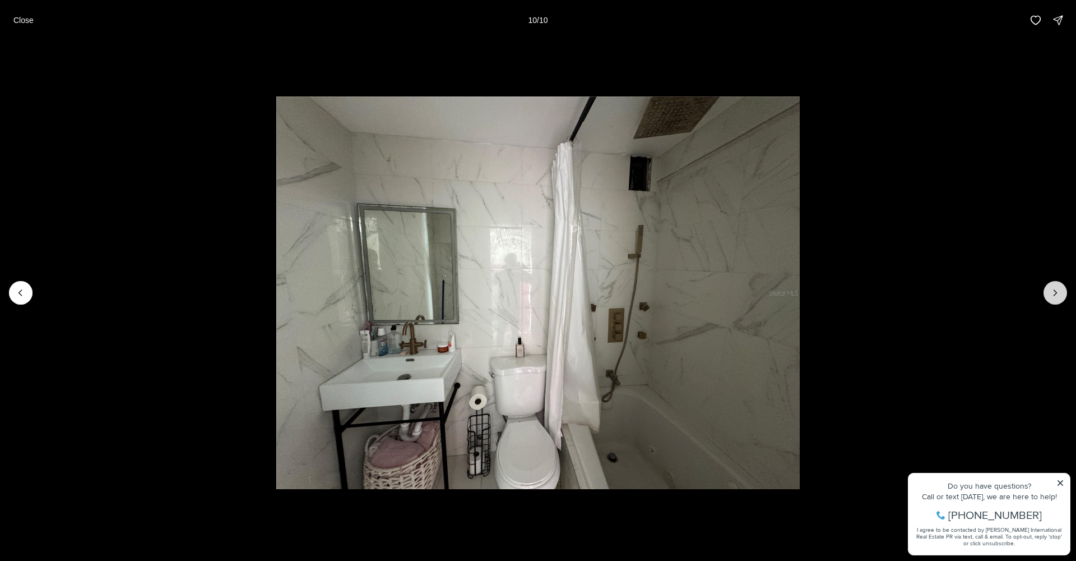
click at [1052, 296] on div at bounding box center [1056, 293] width 24 height 24
click at [30, 22] on p "Close" at bounding box center [23, 20] width 20 height 9
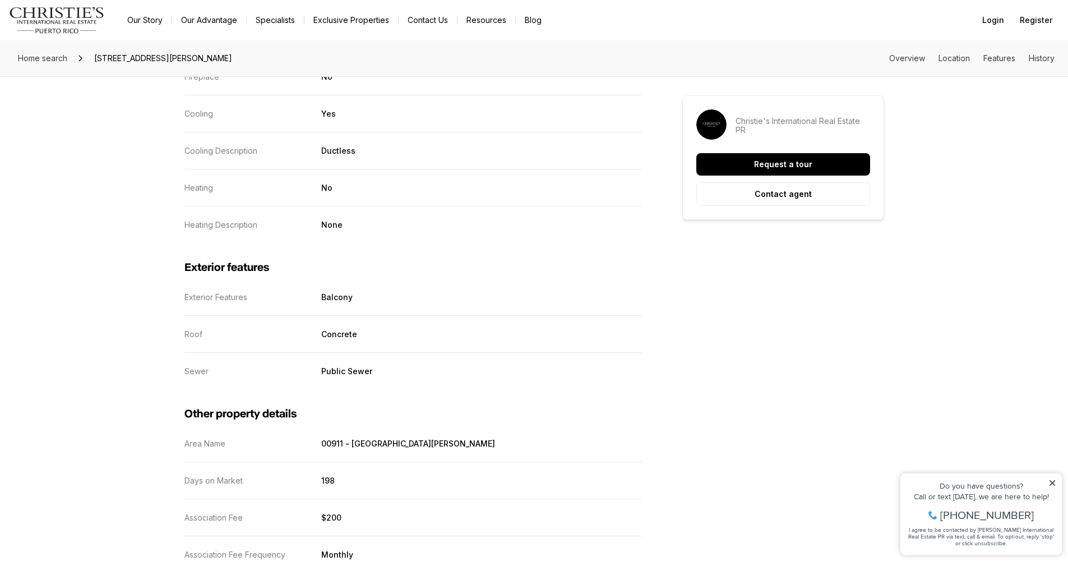
scroll to position [1572, 0]
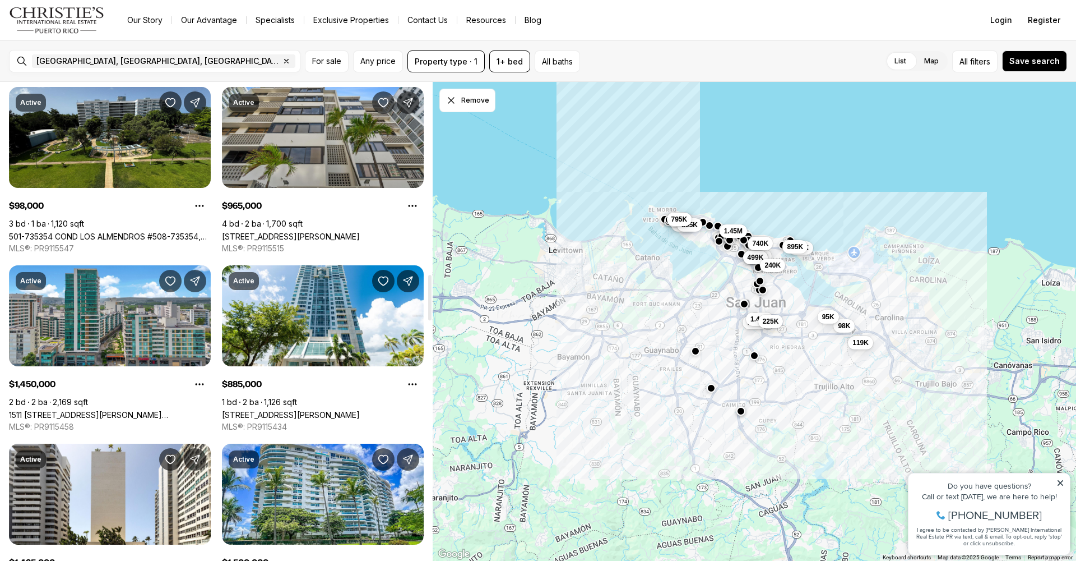
scroll to position [1140, 0]
